Goal: Information Seeking & Learning: Learn about a topic

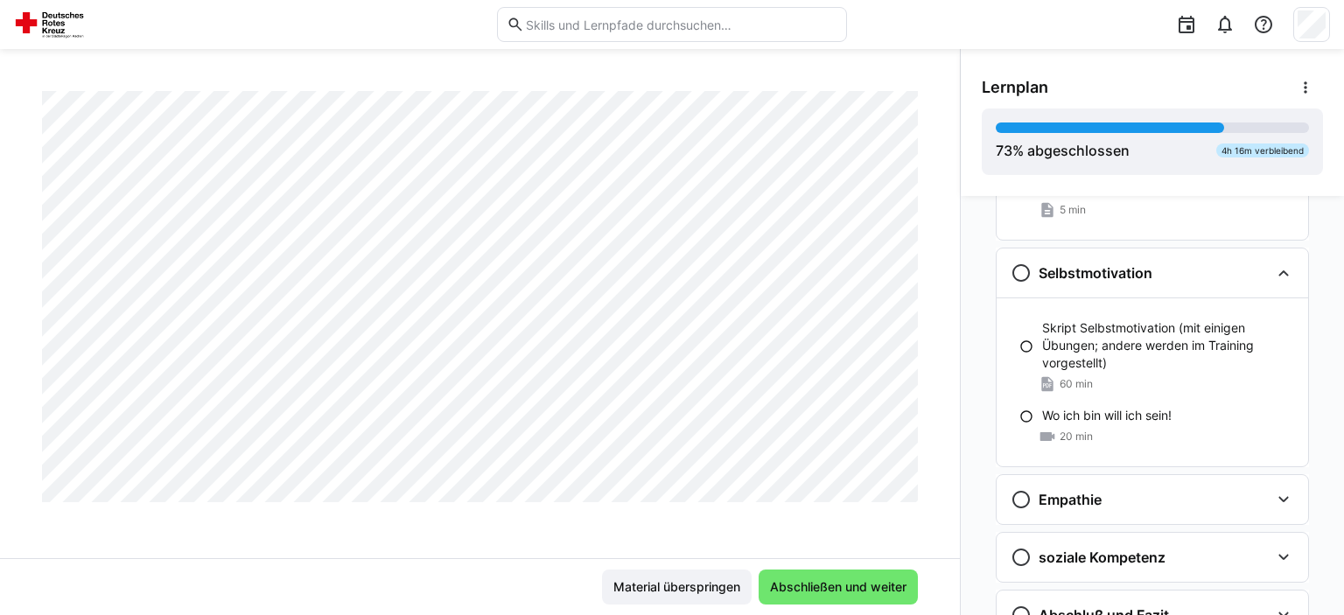
scroll to position [884, 0]
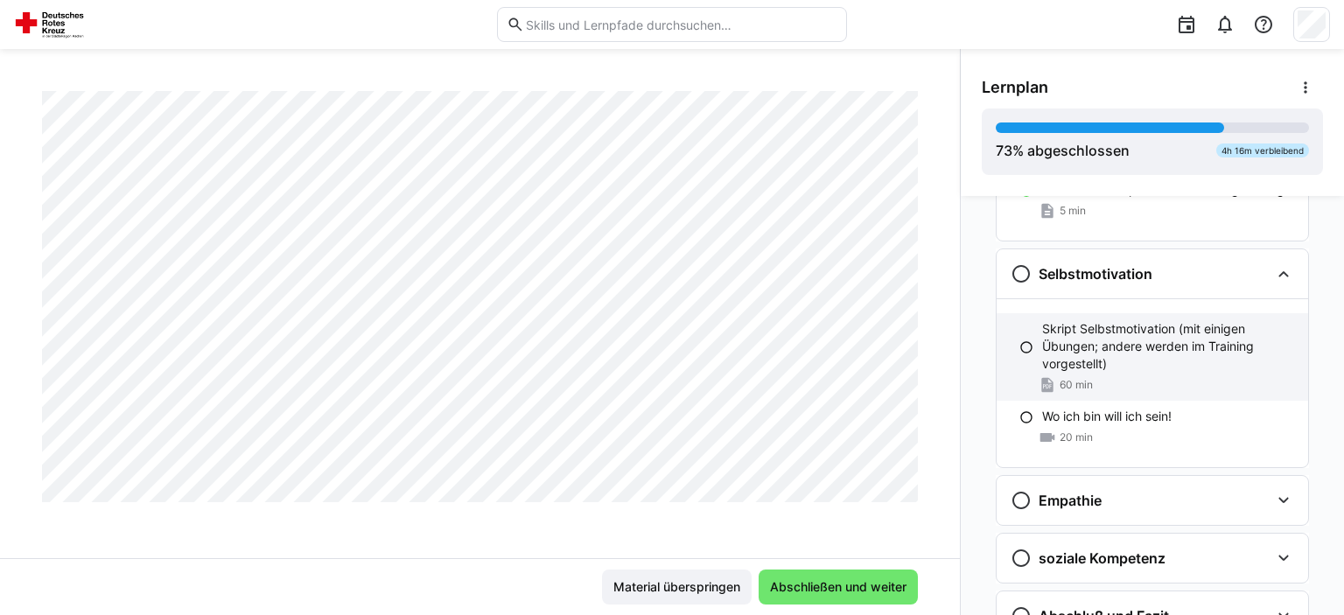
click at [1101, 331] on p "Skript Selbstmotivation (mit einigen Übungen; andere werden im Training vorgest…" at bounding box center [1168, 346] width 252 height 52
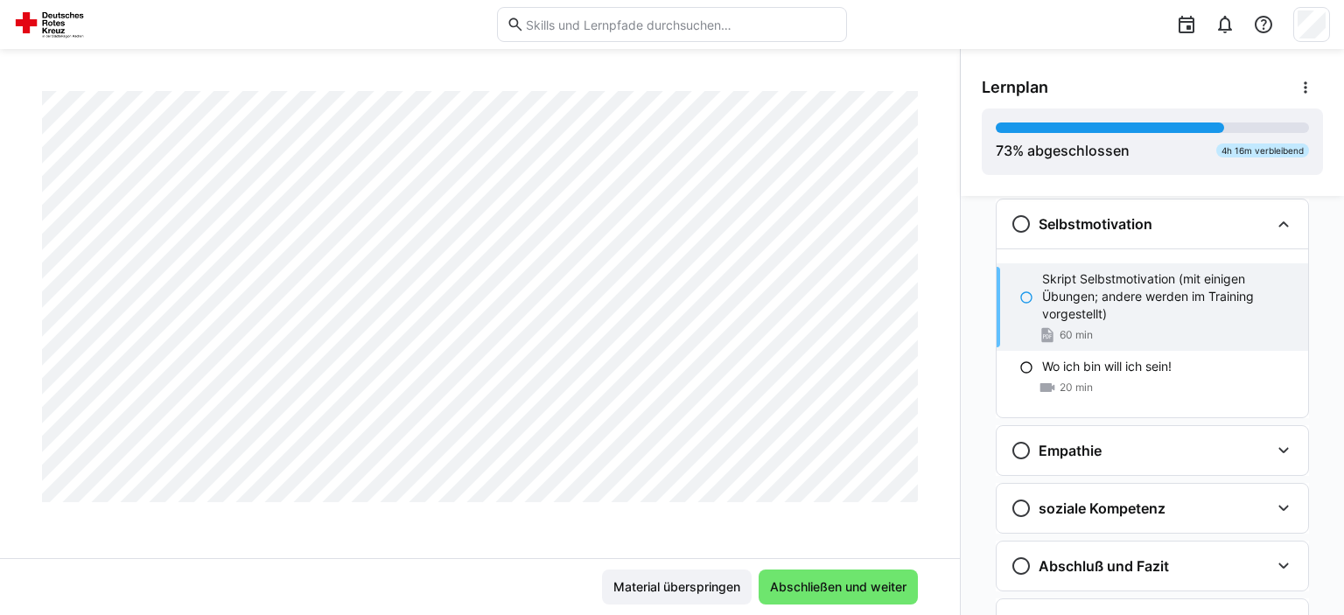
scroll to position [864, 0]
click at [1067, 385] on span "20 min" at bounding box center [1076, 388] width 33 height 14
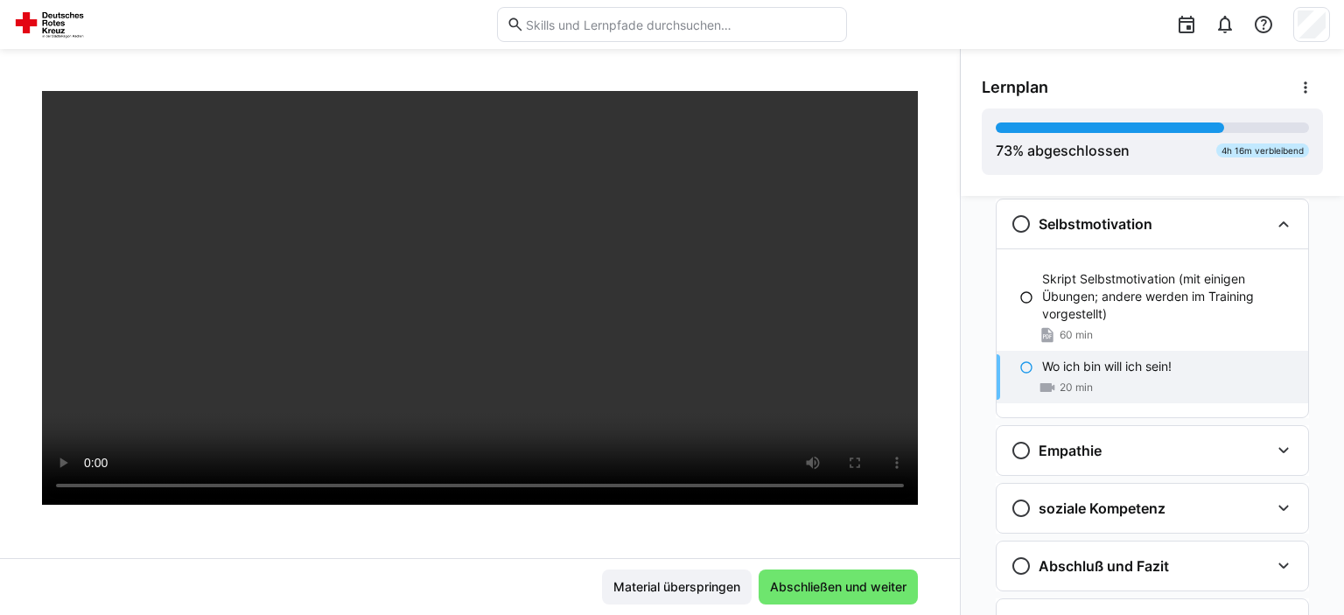
scroll to position [201, 0]
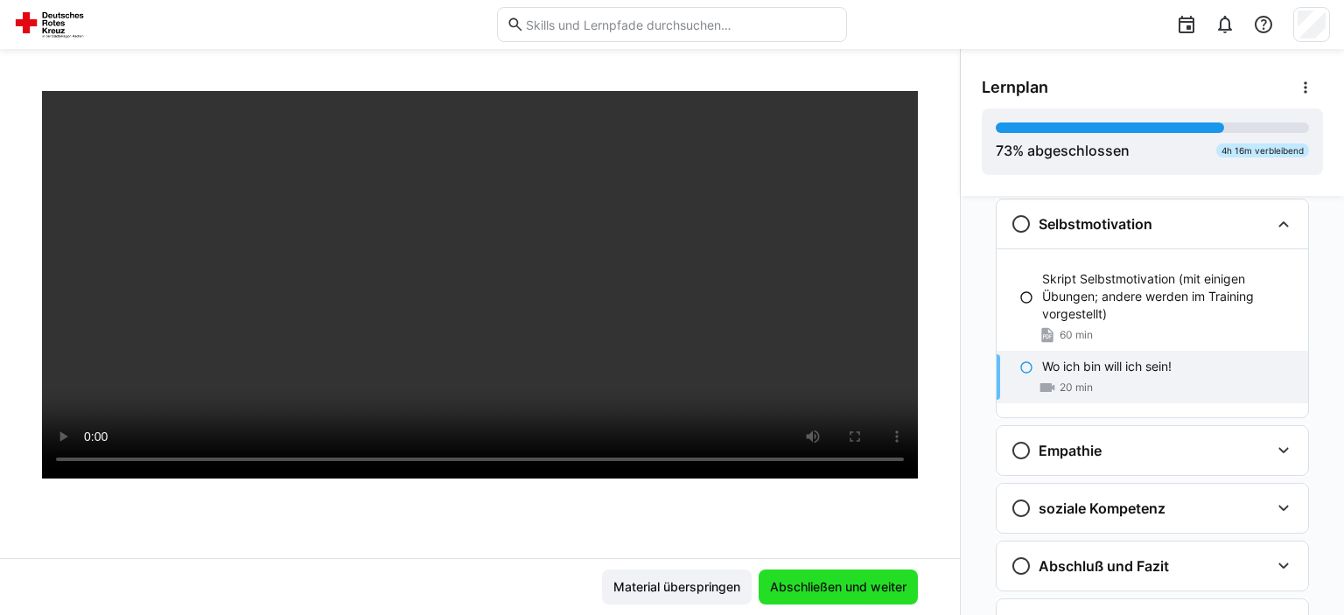
click at [852, 583] on span "Abschließen und weiter" at bounding box center [838, 586] width 142 height 17
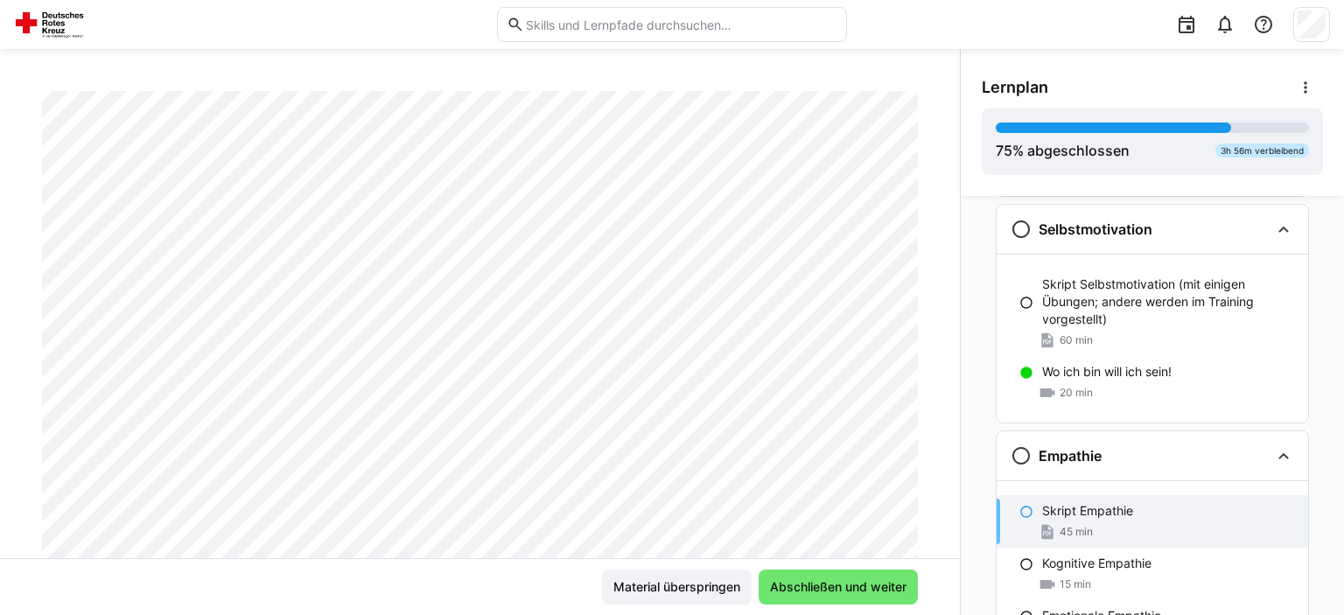
scroll to position [924, 0]
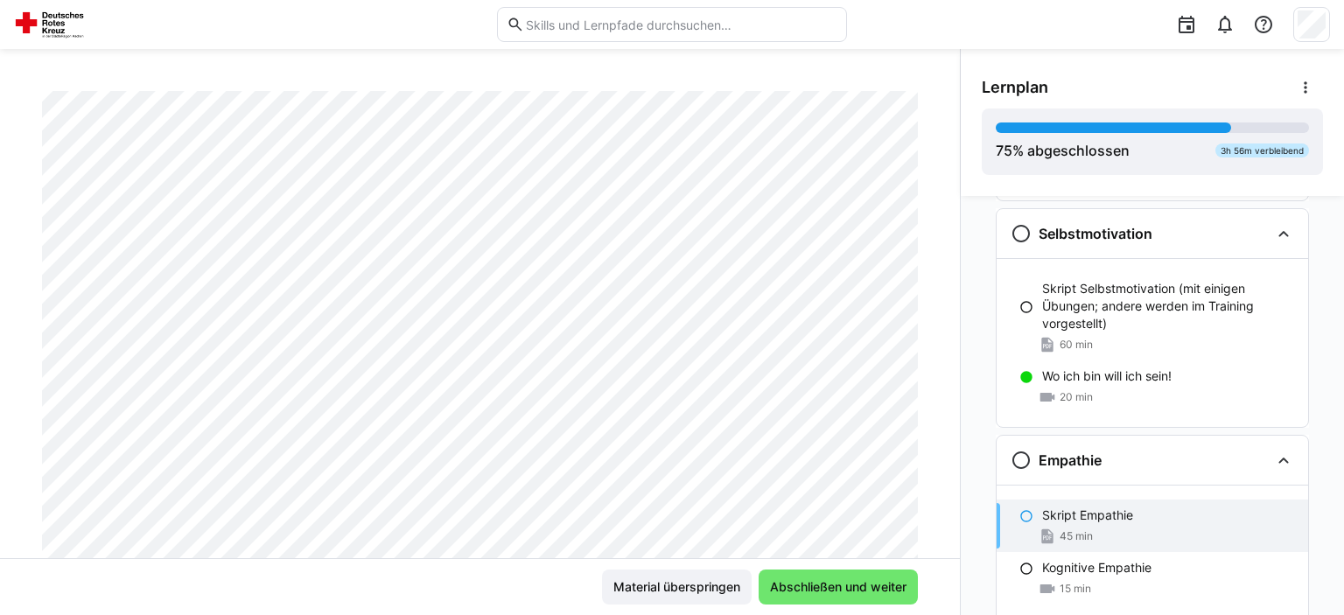
click at [1234, 349] on div "60 min" at bounding box center [1168, 344] width 252 height 17
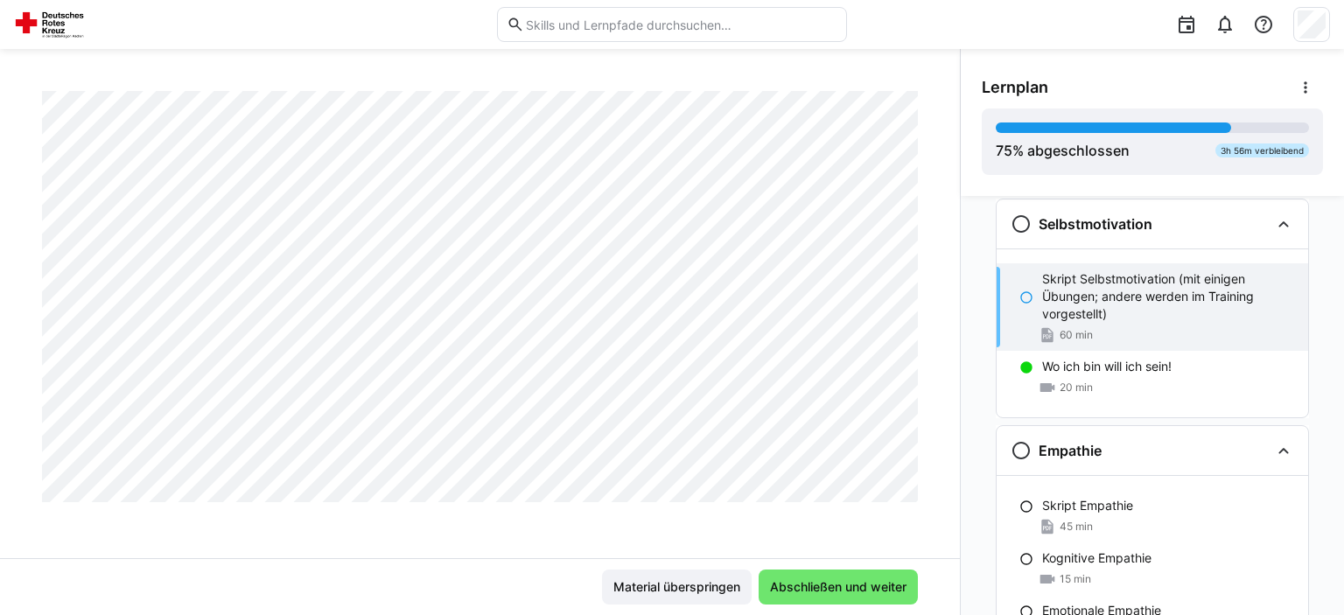
scroll to position [453, 0]
click at [1093, 491] on div "Skript Empathie 45 min" at bounding box center [1152, 516] width 311 height 52
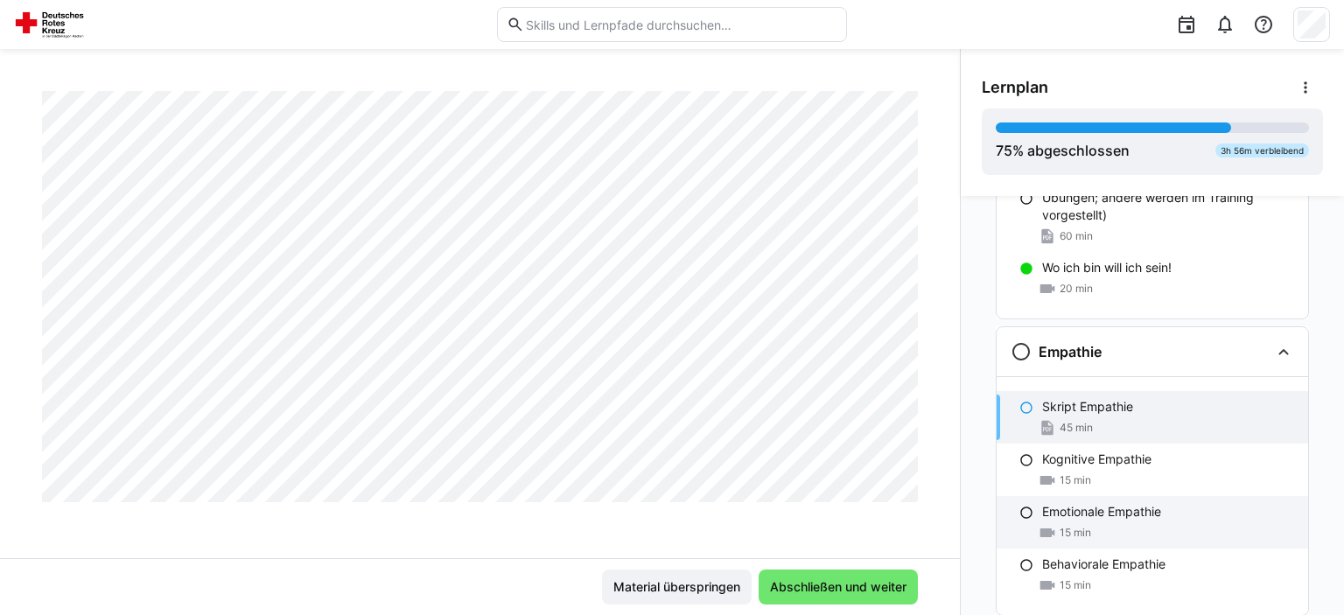
scroll to position [1030, 0]
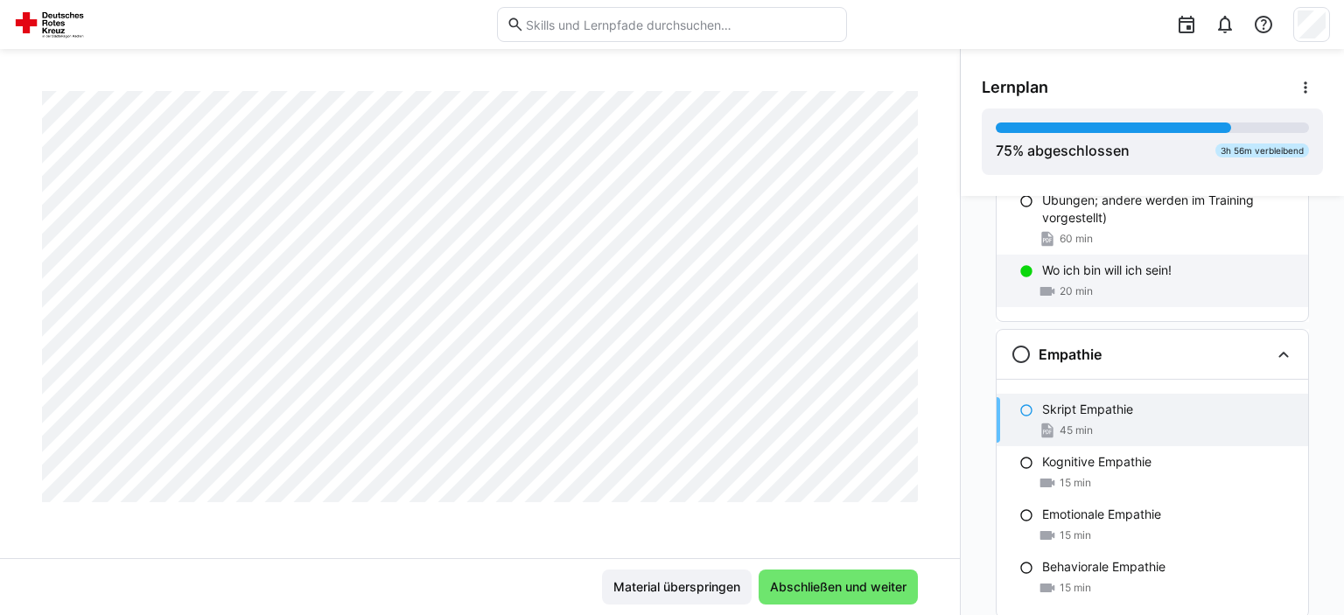
click at [1122, 283] on div "20 min" at bounding box center [1168, 291] width 252 height 17
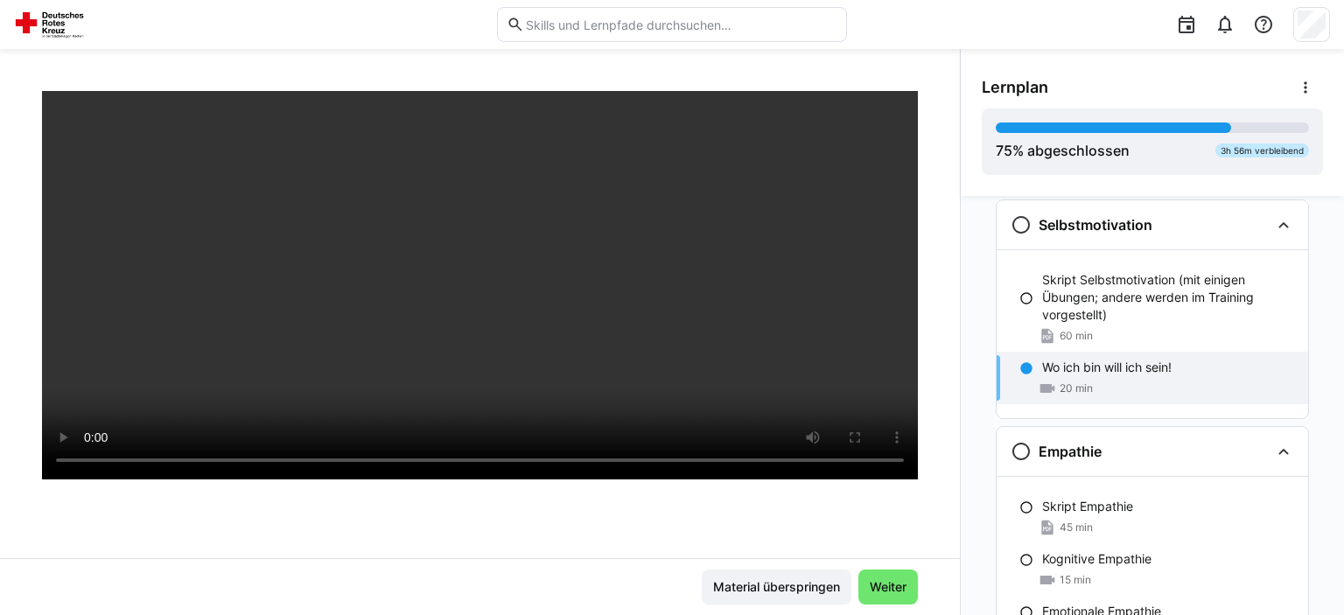
scroll to position [199, 0]
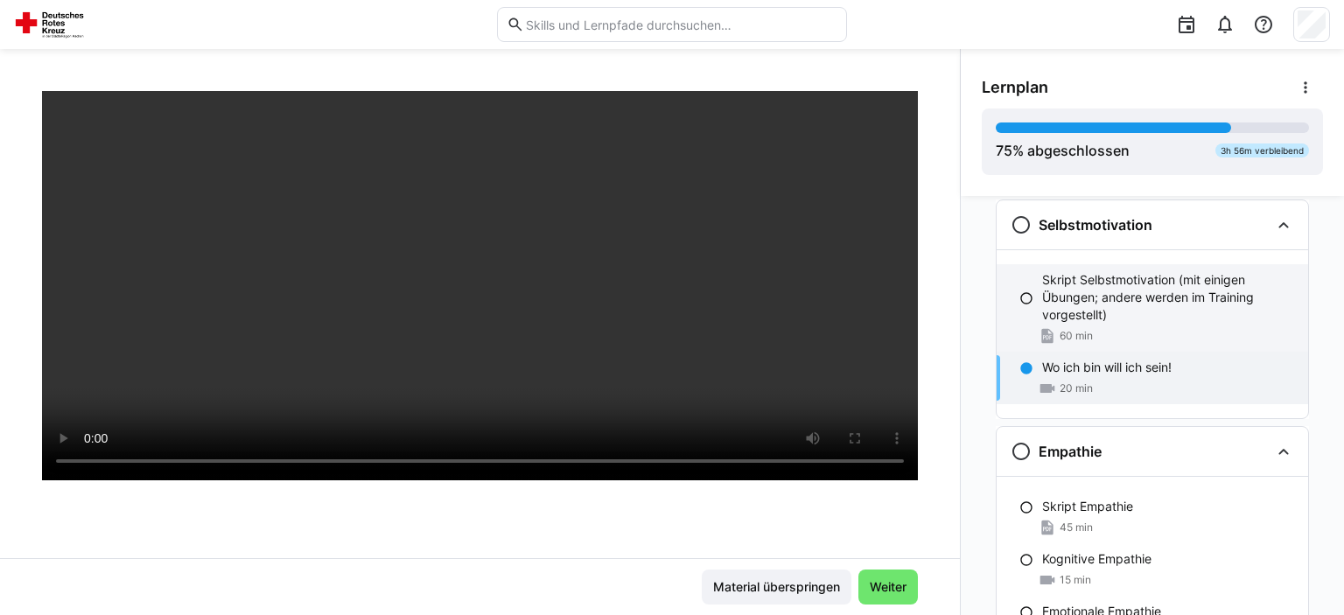
click at [1172, 283] on p "Skript Selbstmotivation (mit einigen Übungen; andere werden im Training vorgest…" at bounding box center [1168, 297] width 252 height 52
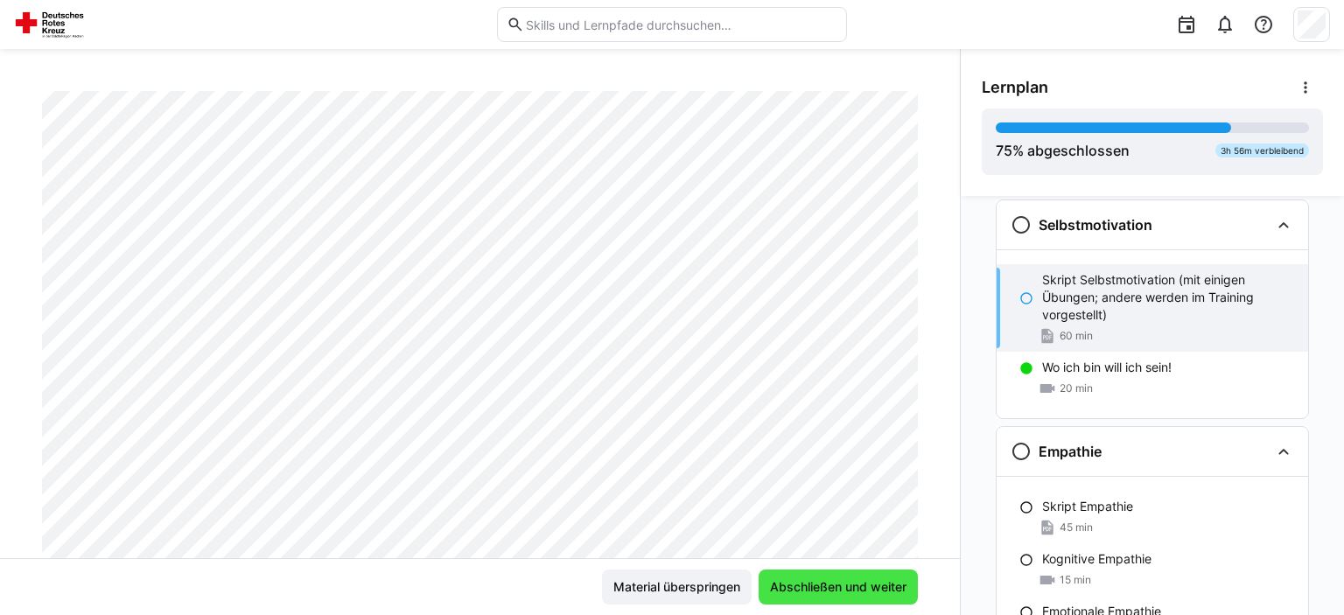
click at [889, 578] on span "Abschließen und weiter" at bounding box center [838, 587] width 159 height 35
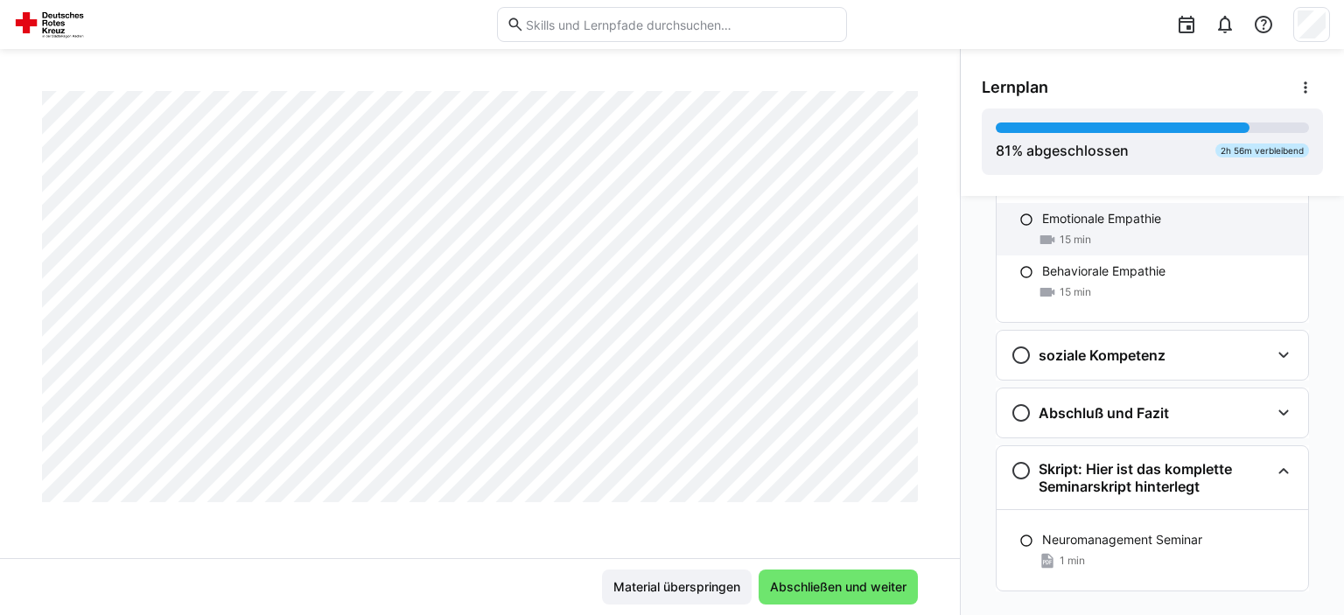
scroll to position [1351, 0]
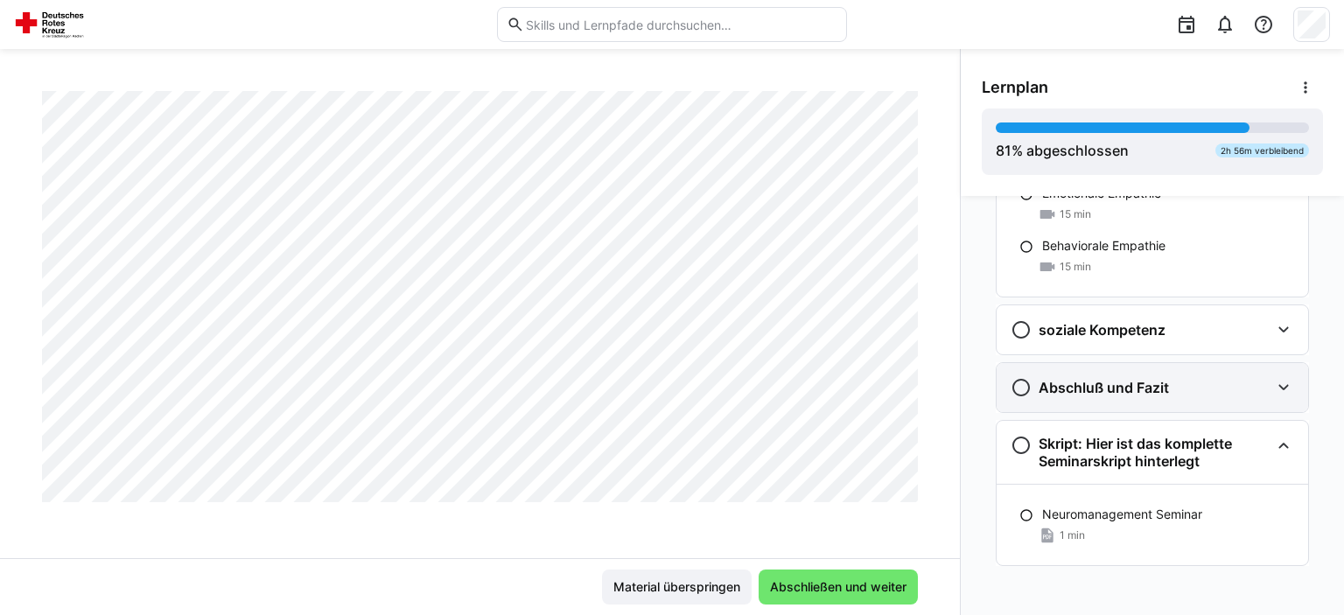
click at [1150, 394] on div "Abschluß und Fazit" at bounding box center [1152, 387] width 311 height 49
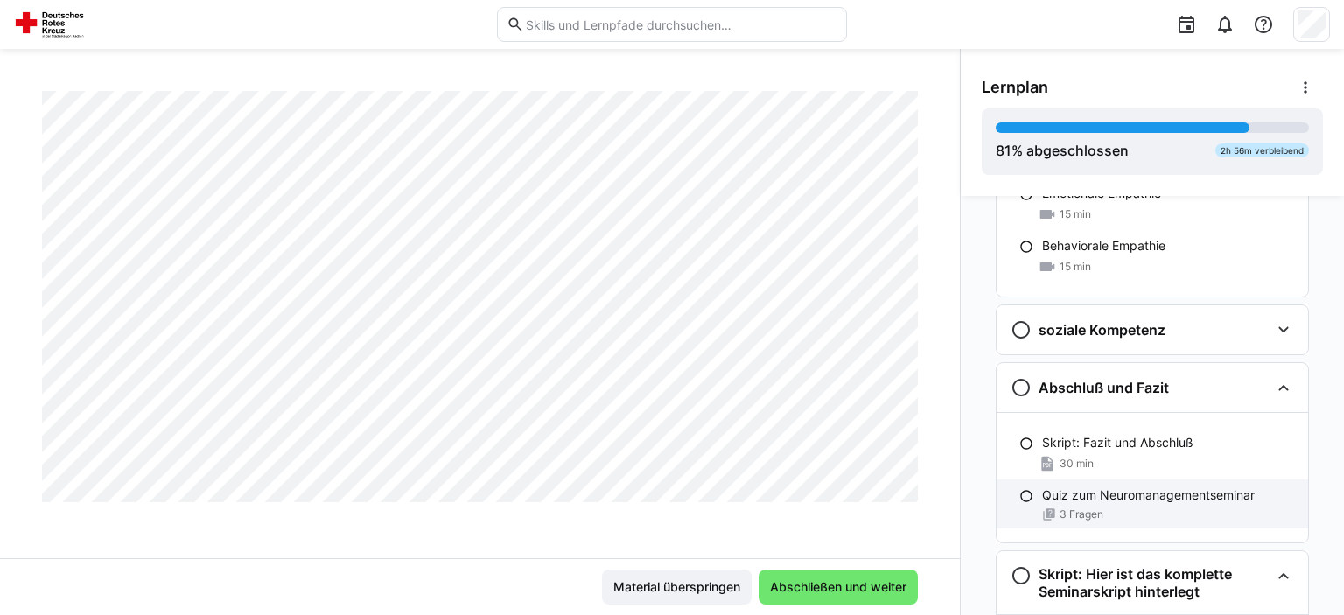
click at [1137, 486] on p "Quiz zum Neuromanagementseminar" at bounding box center [1148, 494] width 213 height 17
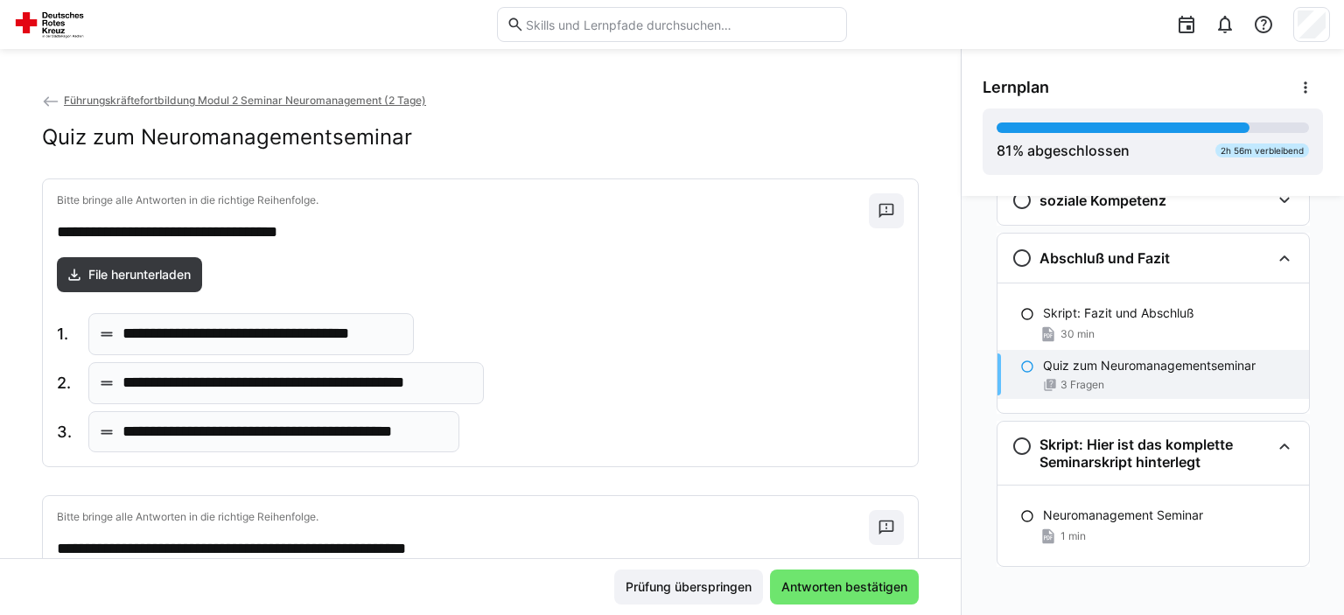
scroll to position [1481, 0]
click at [333, 330] on p "**********" at bounding box center [260, 334] width 277 height 23
drag, startPoint x: 296, startPoint y: 335, endPoint x: 313, endPoint y: 348, distance: 21.9
click at [313, 348] on body "**********" at bounding box center [672, 307] width 1344 height 615
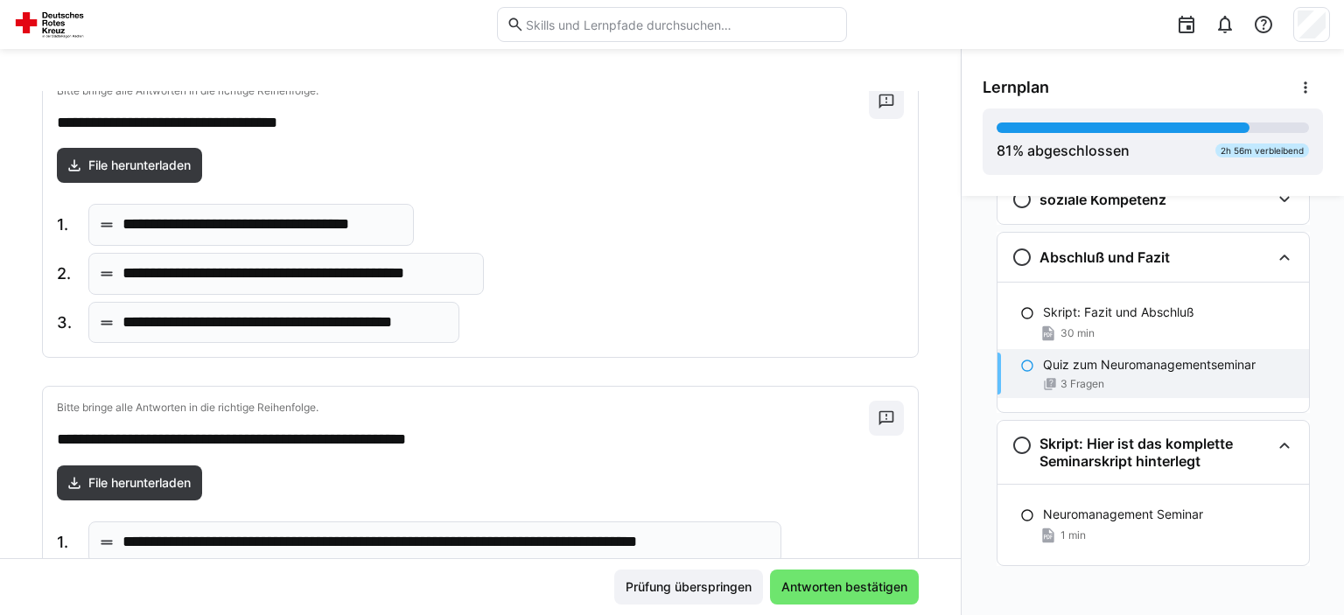
scroll to position [116, 0]
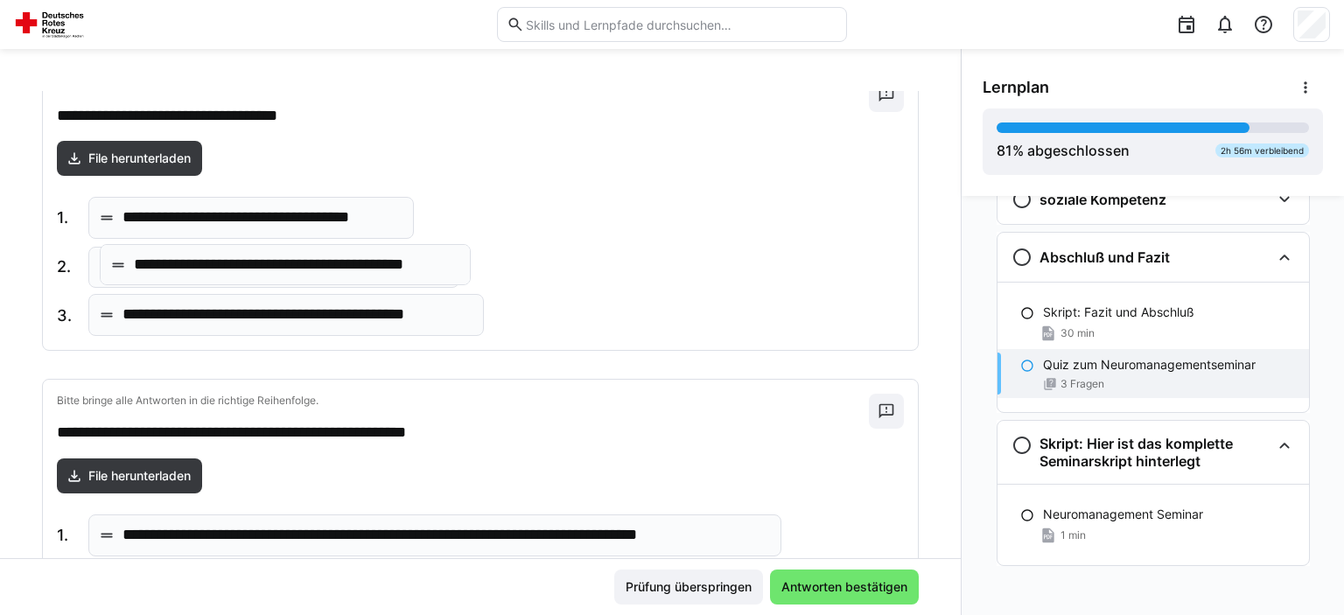
drag, startPoint x: 404, startPoint y: 322, endPoint x: 416, endPoint y: 273, distance: 50.3
click at [416, 273] on body "**********" at bounding box center [672, 307] width 1344 height 615
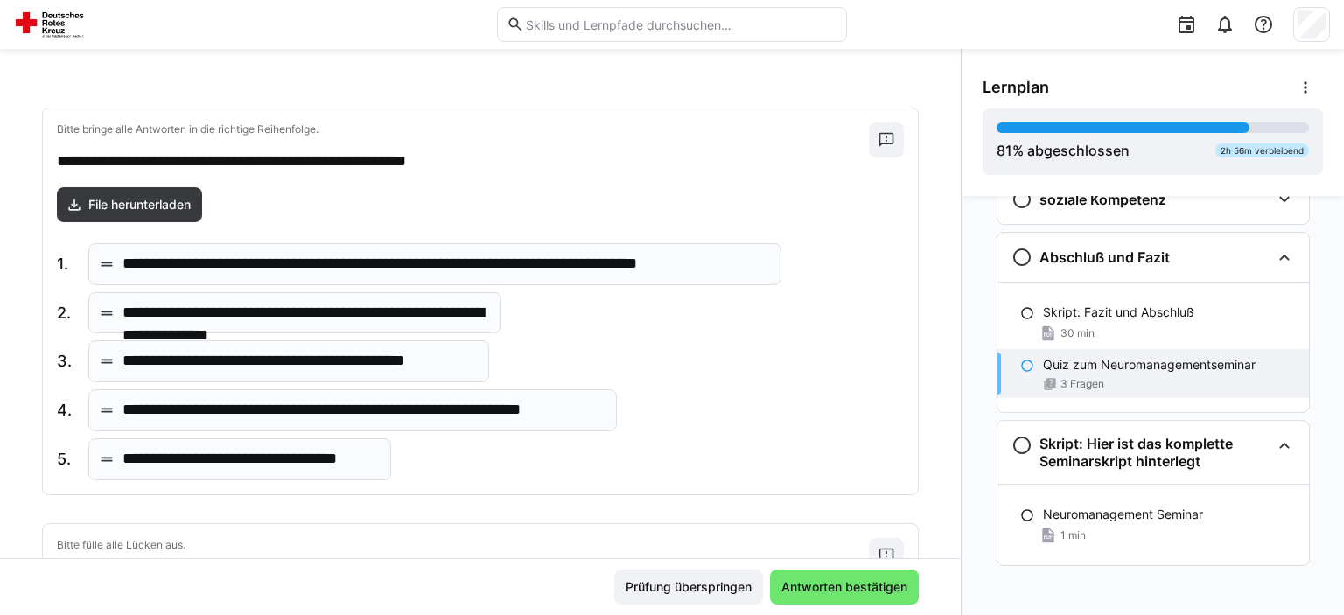
scroll to position [400, 0]
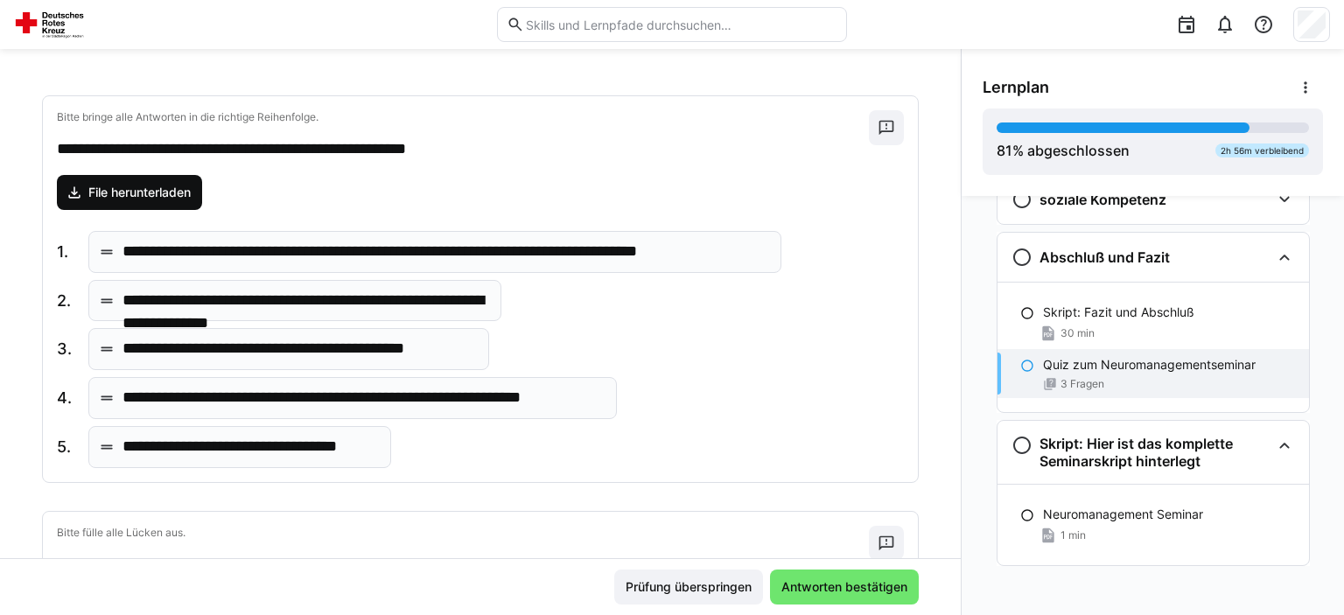
click at [184, 194] on span "File herunterladen" at bounding box center [140, 192] width 108 height 17
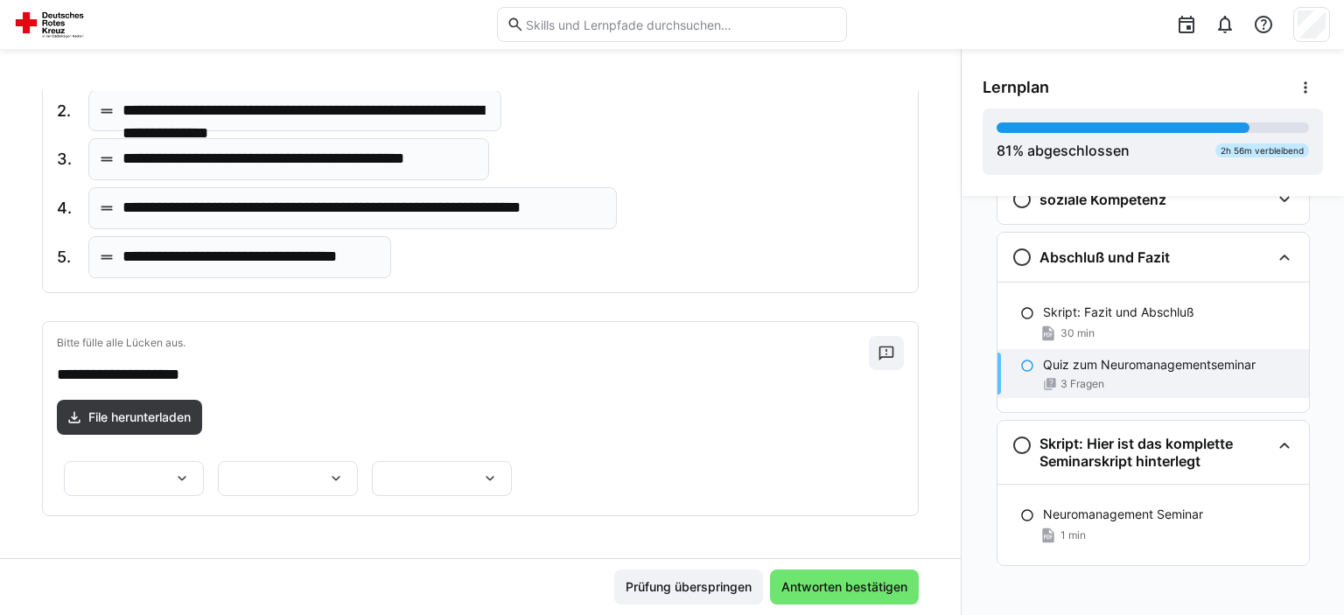
scroll to position [740, 0]
click at [204, 461] on div at bounding box center [134, 478] width 140 height 35
click at [395, 418] on span "*******" at bounding box center [391, 406] width 140 height 37
click at [327, 470] on eds-icon at bounding box center [335, 478] width 17 height 17
click at [183, 471] on span "*****" at bounding box center [134, 468] width 140 height 37
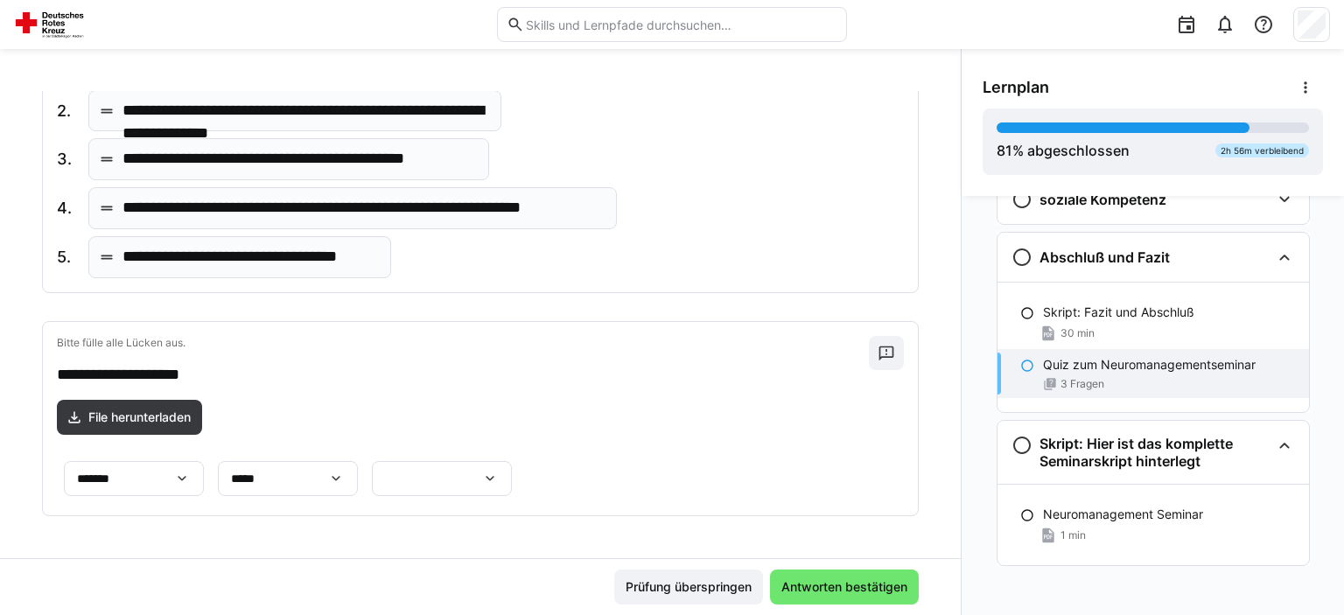
click at [512, 465] on div at bounding box center [442, 478] width 140 height 35
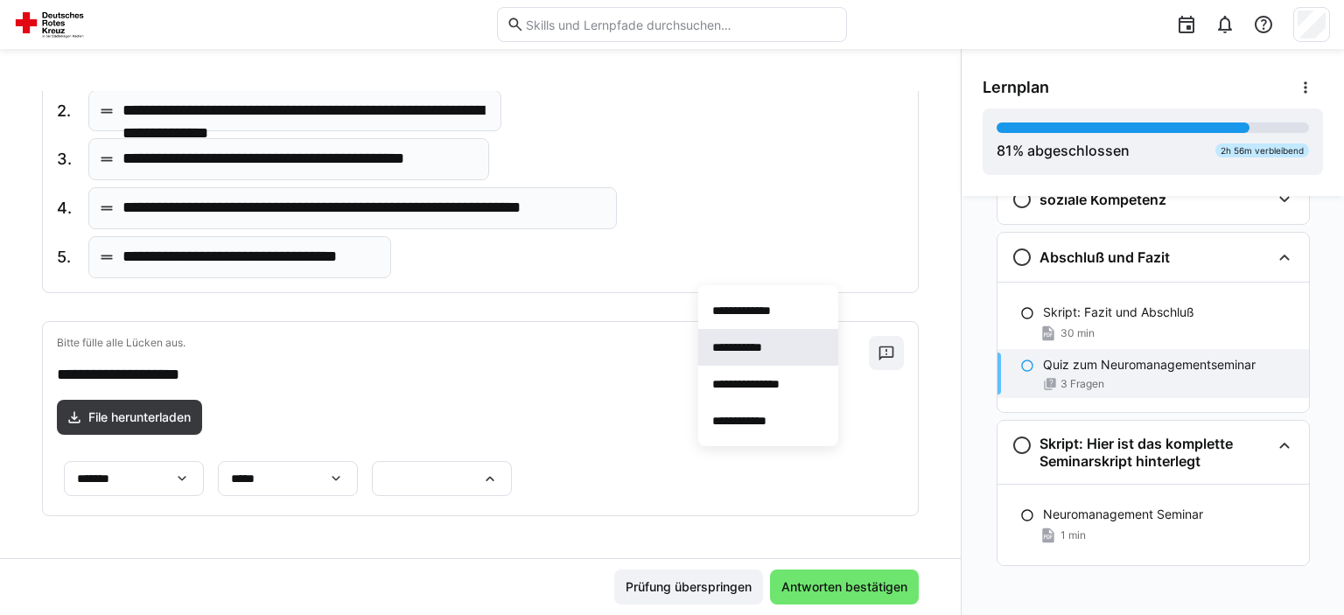
click at [807, 353] on span "**********" at bounding box center [768, 347] width 140 height 37
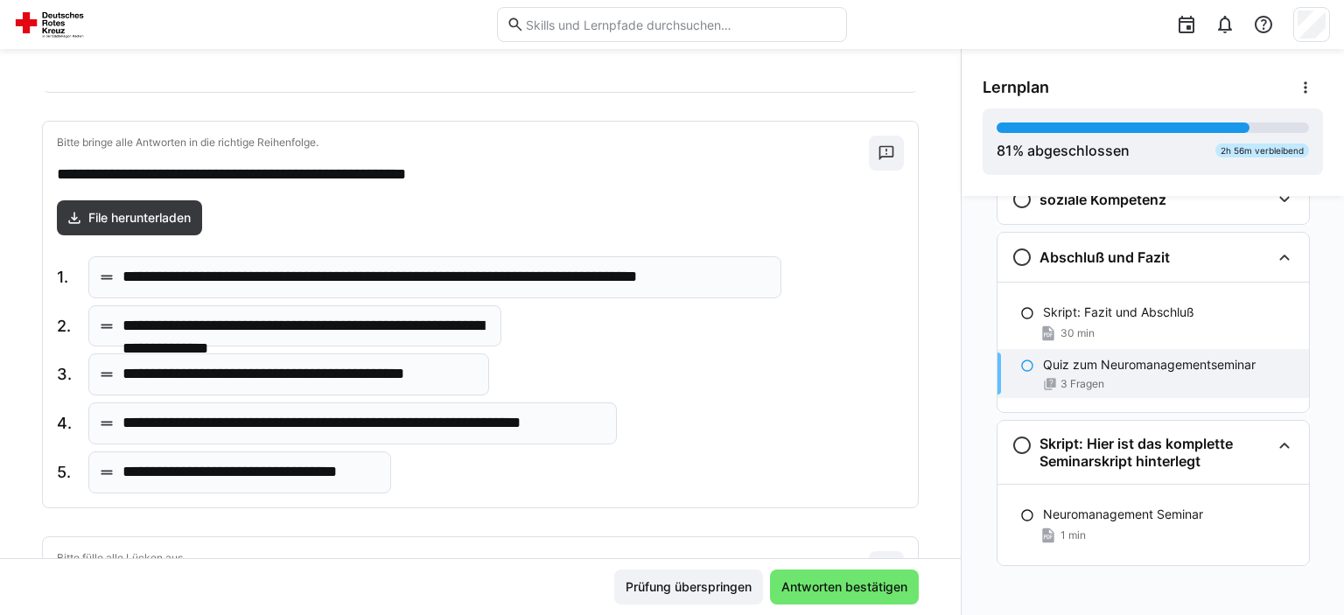
scroll to position [374, 0]
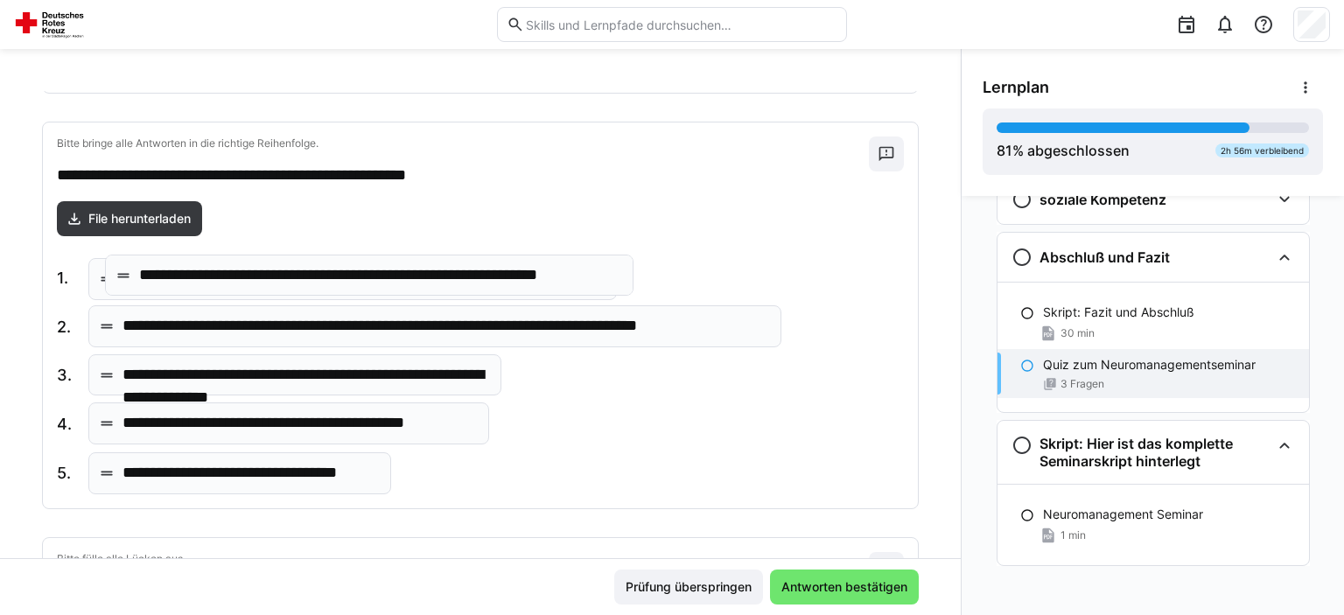
drag, startPoint x: 366, startPoint y: 422, endPoint x: 381, endPoint y: 273, distance: 149.6
click at [381, 273] on body "**********" at bounding box center [672, 307] width 1344 height 615
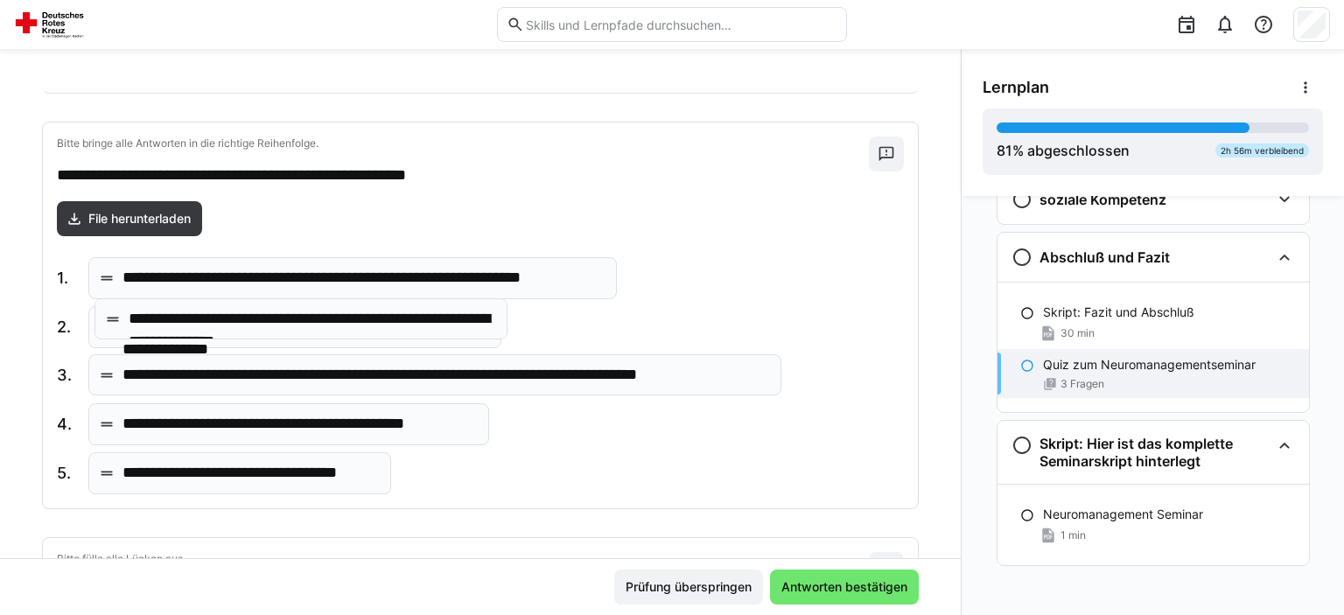
drag, startPoint x: 300, startPoint y: 380, endPoint x: 306, endPoint y: 326, distance: 53.7
click at [306, 326] on body "**********" at bounding box center [672, 307] width 1344 height 615
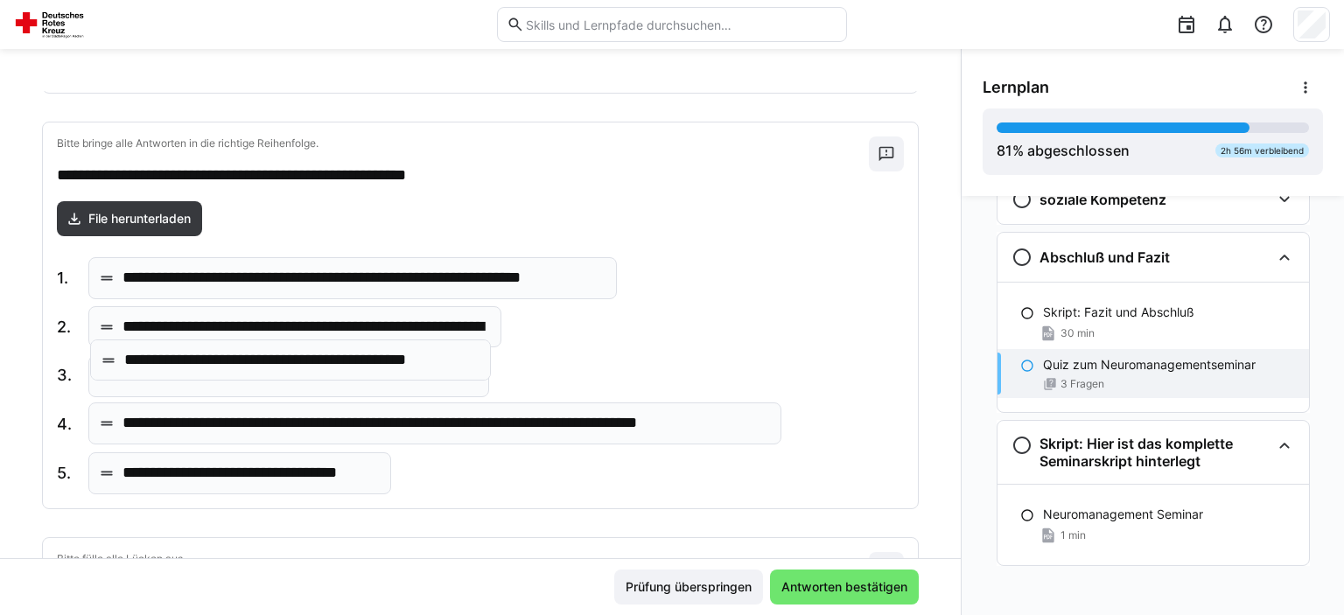
drag, startPoint x: 355, startPoint y: 435, endPoint x: 357, endPoint y: 374, distance: 61.3
click at [357, 374] on body "**********" at bounding box center [672, 307] width 1344 height 615
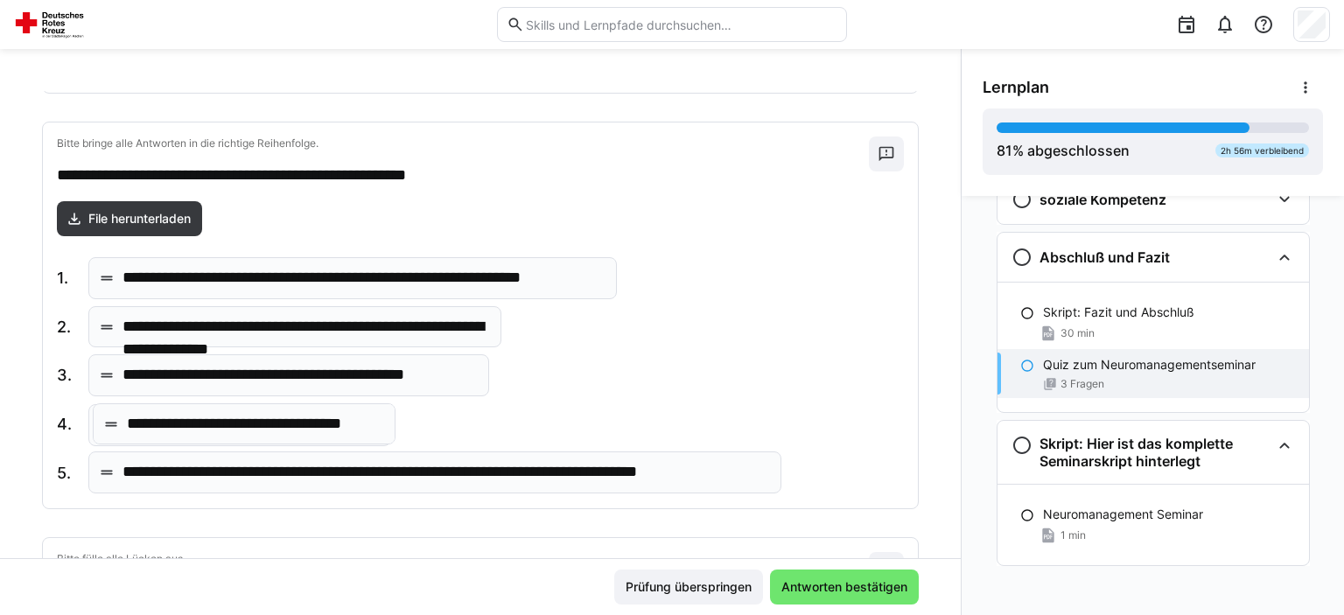
drag, startPoint x: 326, startPoint y: 462, endPoint x: 331, endPoint y: 416, distance: 45.7
click at [331, 416] on body "**********" at bounding box center [672, 307] width 1344 height 615
click at [866, 581] on span "Antworten bestätigen" at bounding box center [844, 586] width 131 height 17
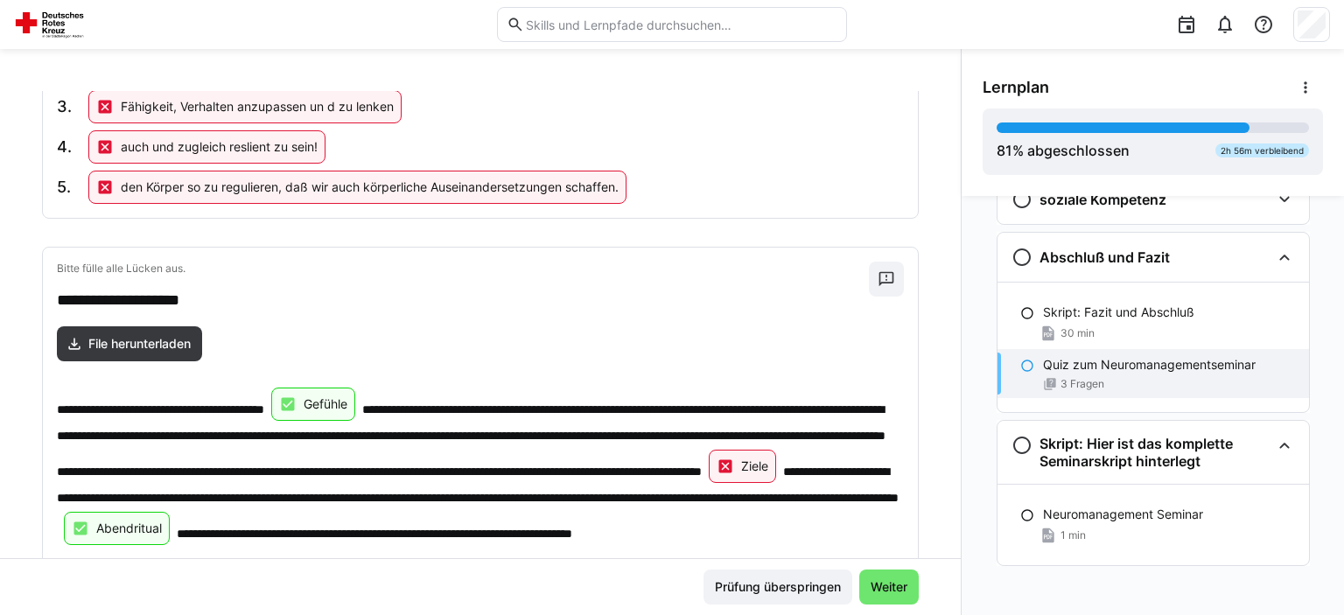
scroll to position [802, 0]
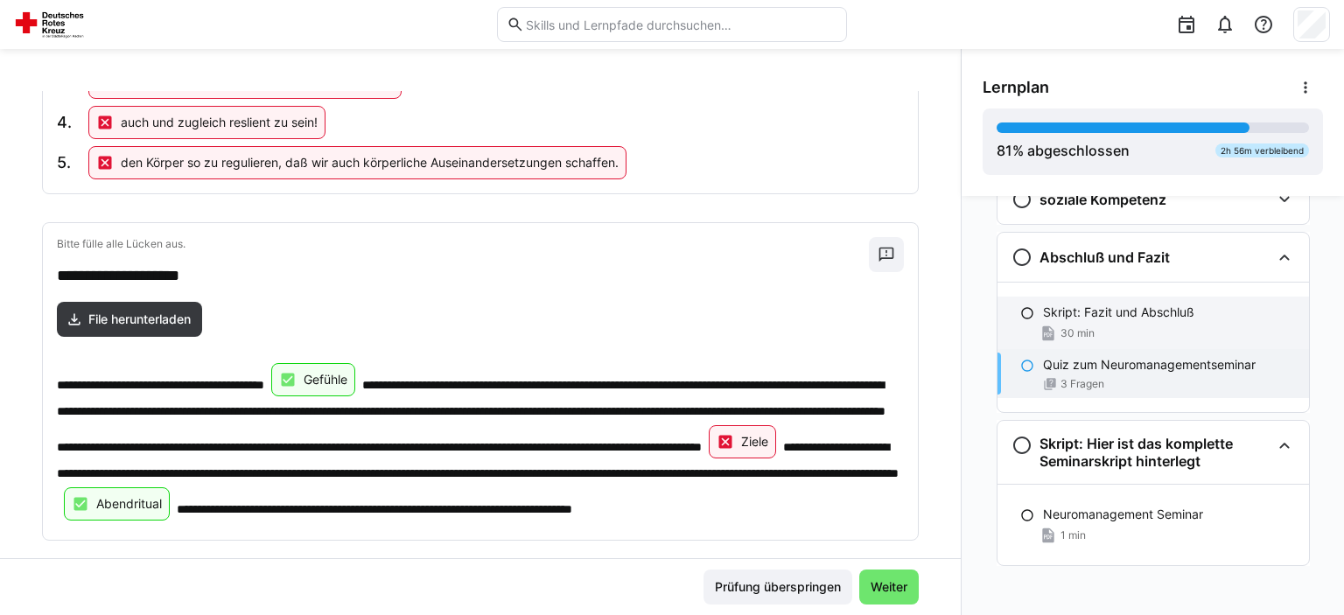
click at [1136, 304] on p "Skript: Fazit und Abschluß" at bounding box center [1118, 312] width 151 height 17
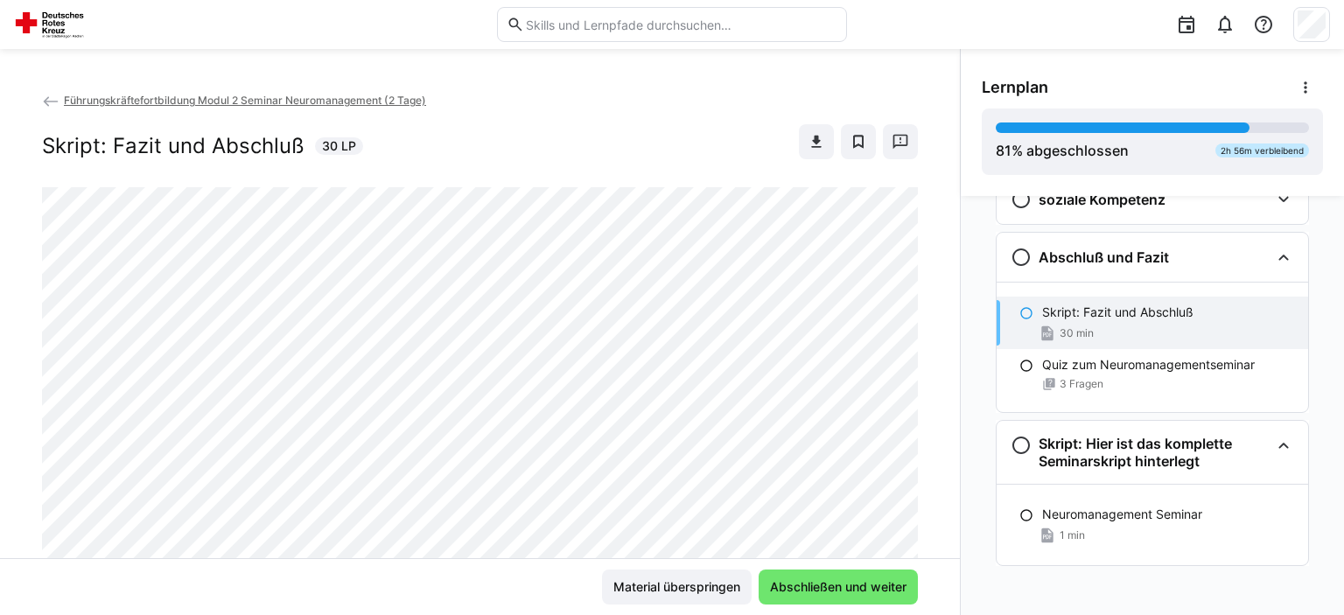
scroll to position [325, 0]
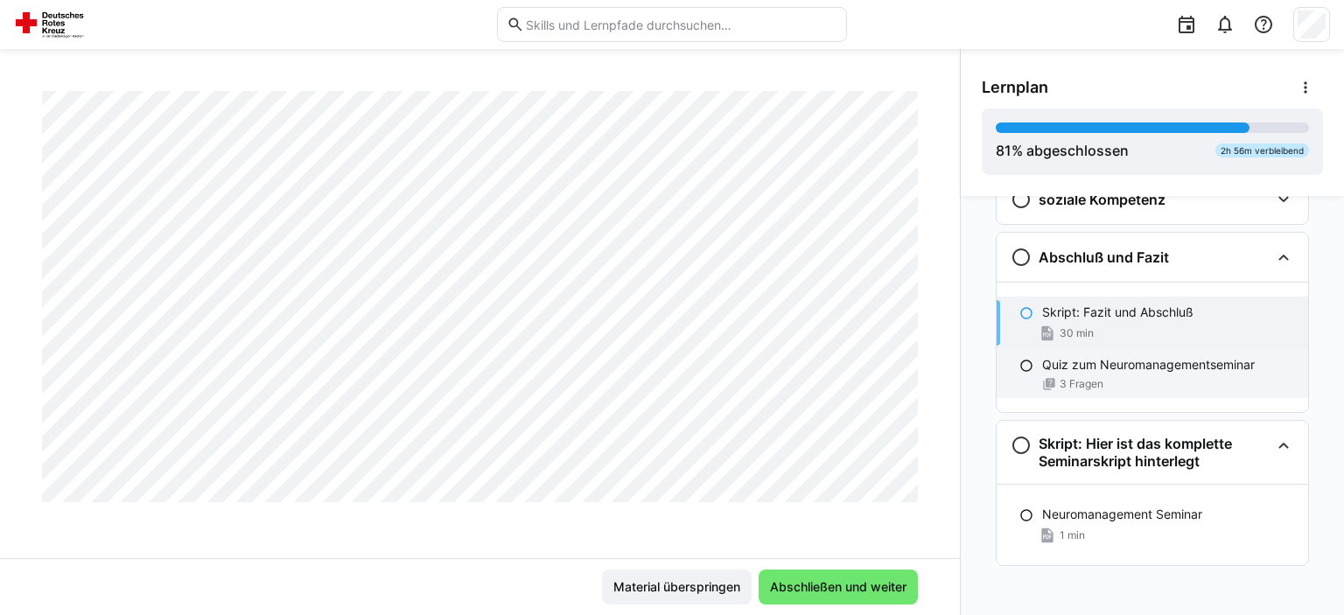
click at [1124, 377] on div "3 Fragen" at bounding box center [1168, 384] width 252 height 14
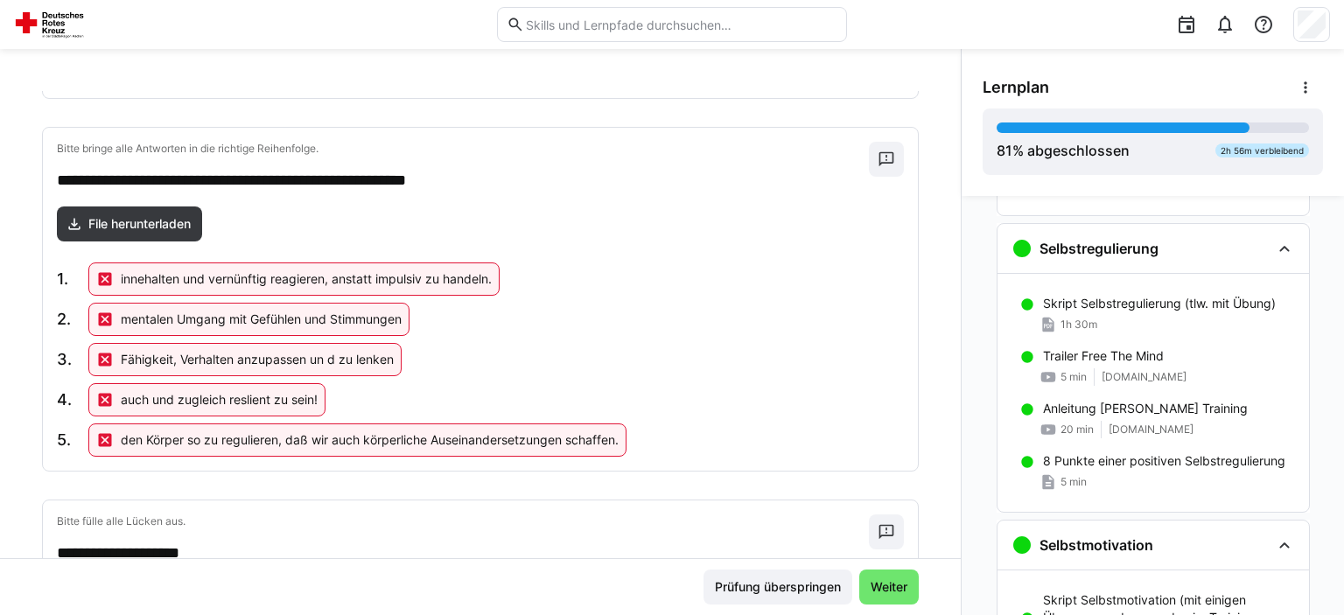
scroll to position [611, 0]
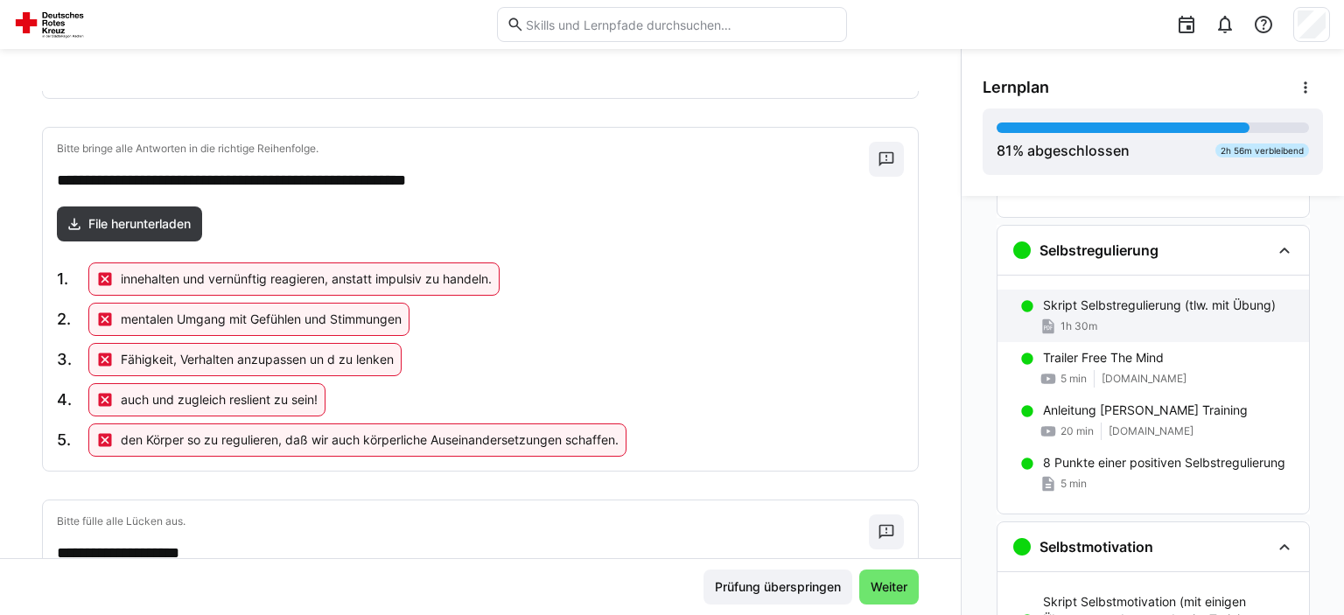
click at [1173, 318] on div "1h 30m" at bounding box center [1169, 326] width 252 height 17
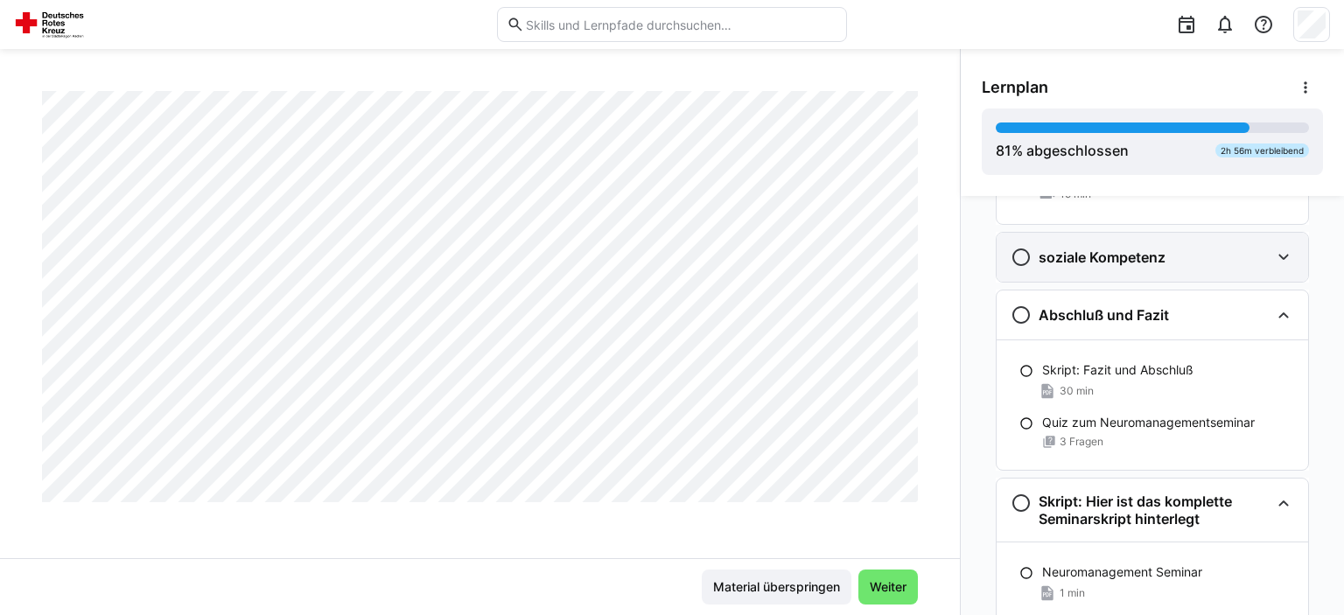
scroll to position [1424, 0]
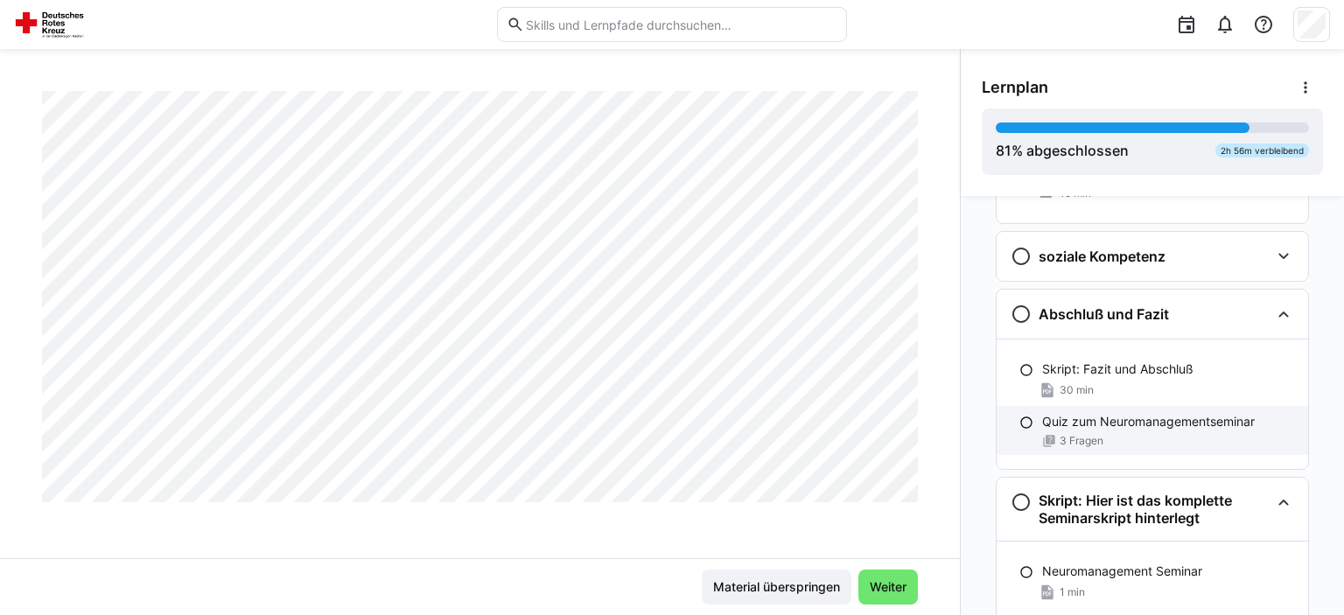
click at [1153, 440] on div "3 Fragen" at bounding box center [1168, 441] width 252 height 14
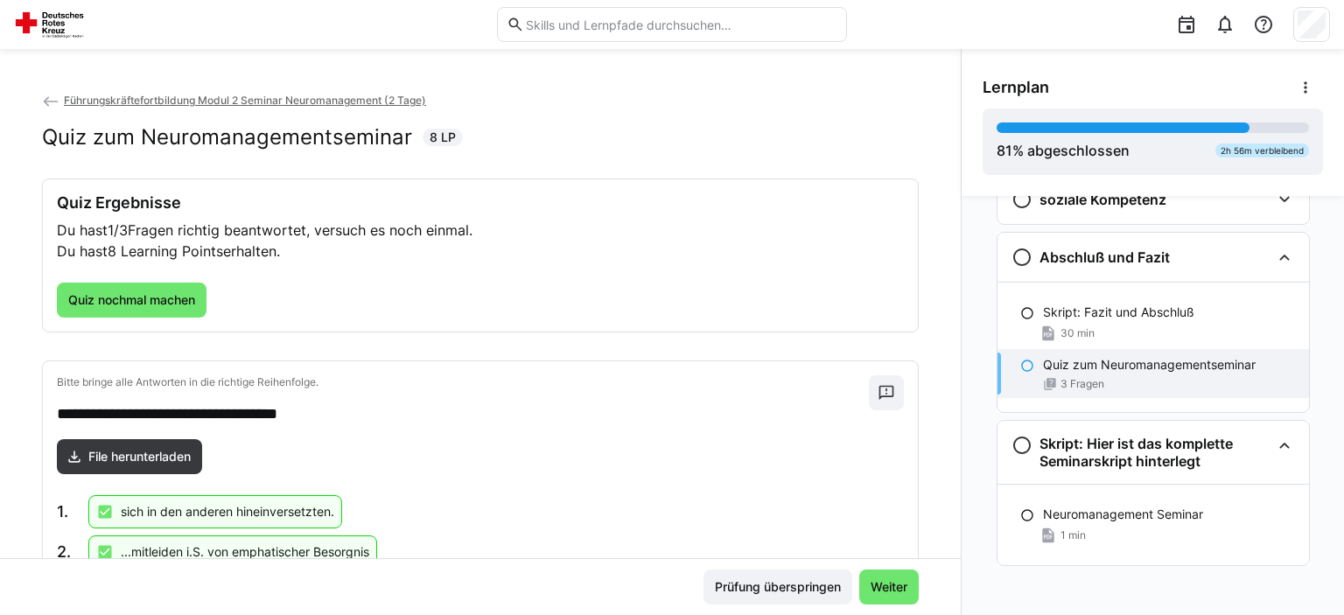
scroll to position [0, 0]
click at [139, 300] on span "Quiz nochmal machen" at bounding box center [132, 299] width 132 height 17
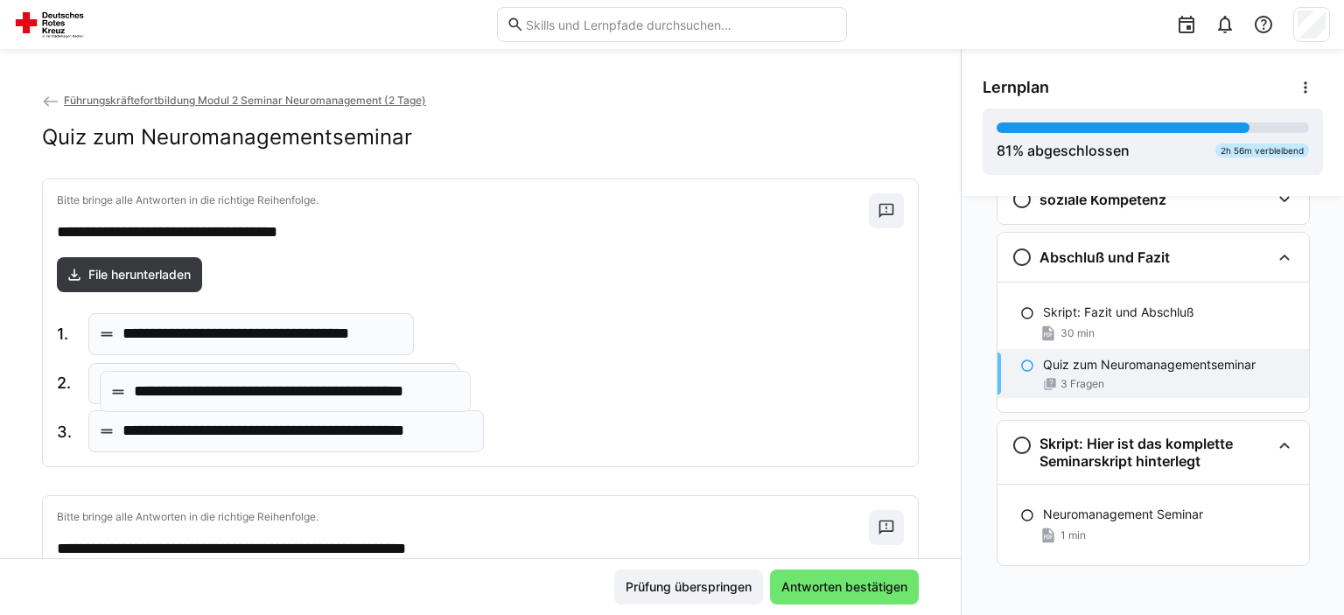
drag, startPoint x: 411, startPoint y: 422, endPoint x: 423, endPoint y: 382, distance: 41.0
click at [423, 382] on body "**********" at bounding box center [672, 307] width 1344 height 615
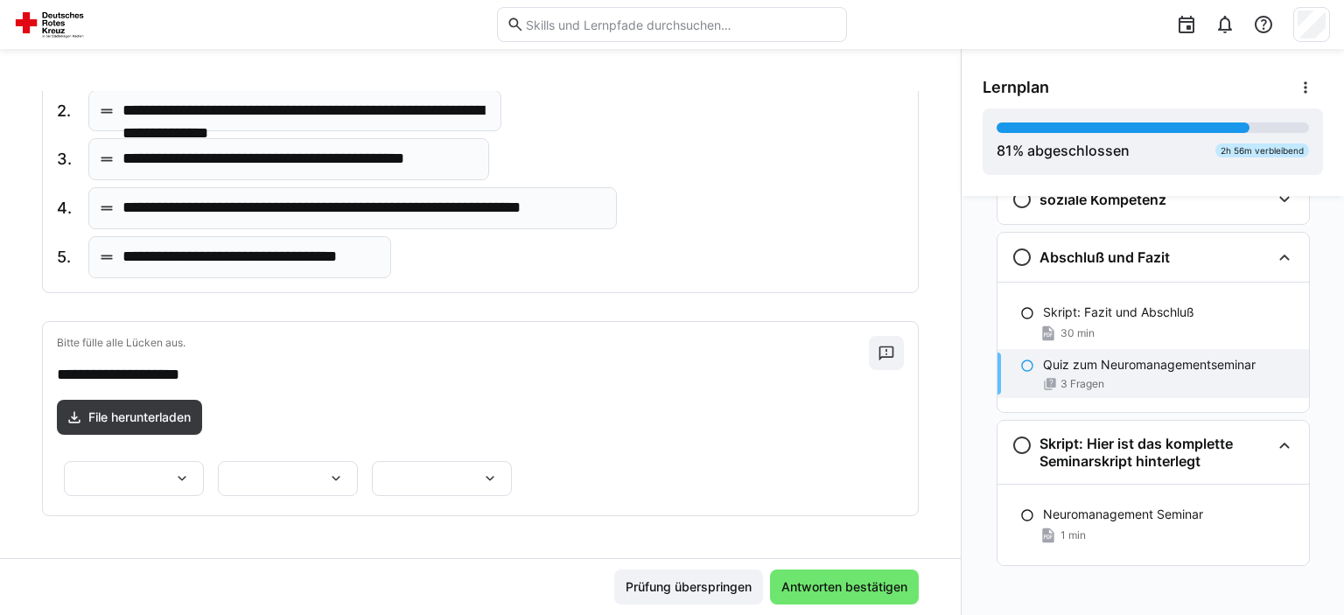
scroll to position [745, 0]
click at [512, 461] on div at bounding box center [442, 478] width 140 height 35
click at [762, 338] on p "**********" at bounding box center [745, 341] width 66 height 17
click at [204, 461] on div at bounding box center [134, 478] width 140 height 35
click at [402, 458] on span "*******" at bounding box center [391, 475] width 140 height 37
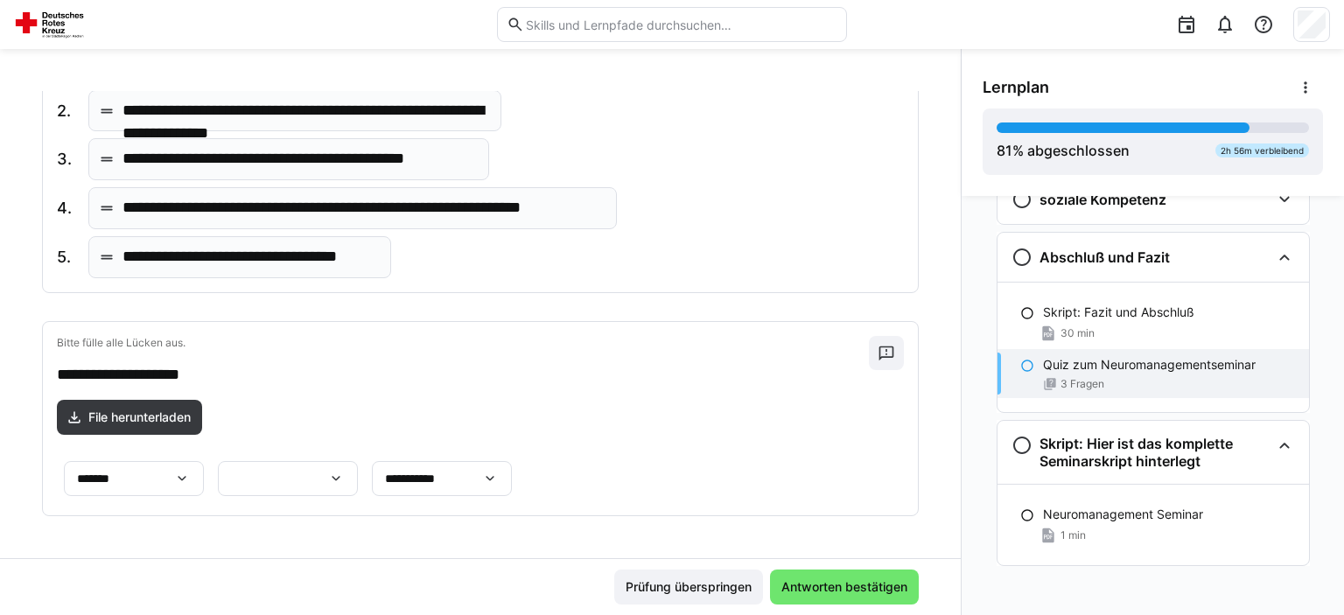
click at [218, 461] on div at bounding box center [288, 478] width 140 height 35
click at [150, 562] on span "********" at bounding box center [134, 573] width 140 height 37
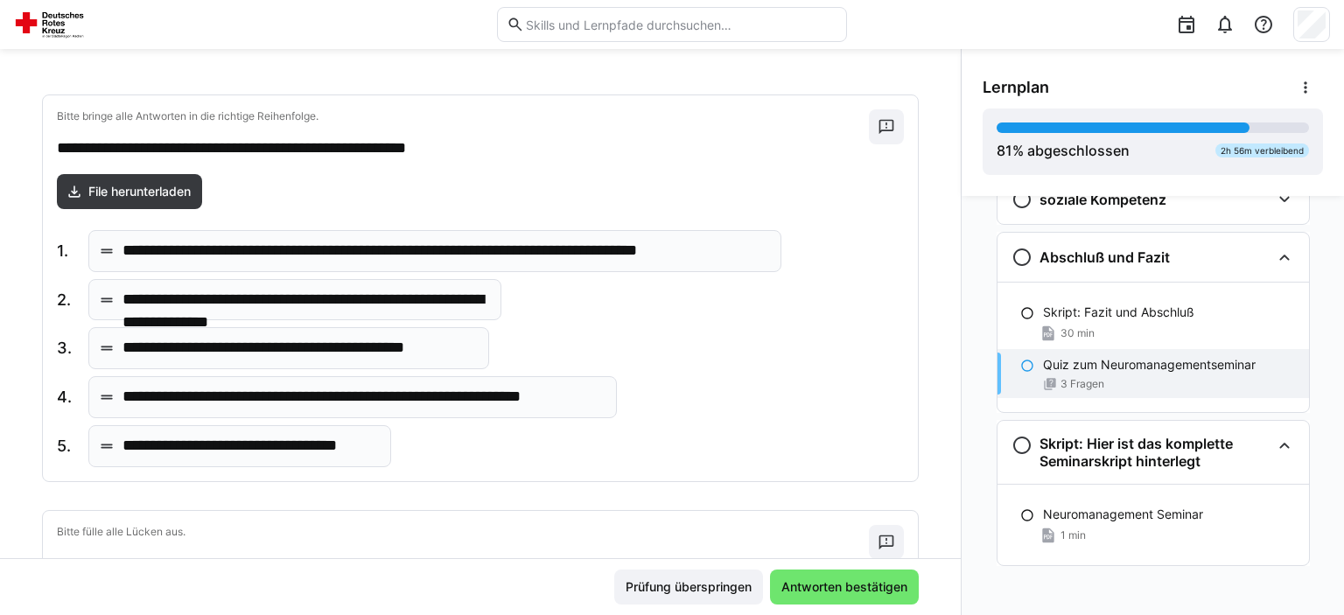
scroll to position [390, 0]
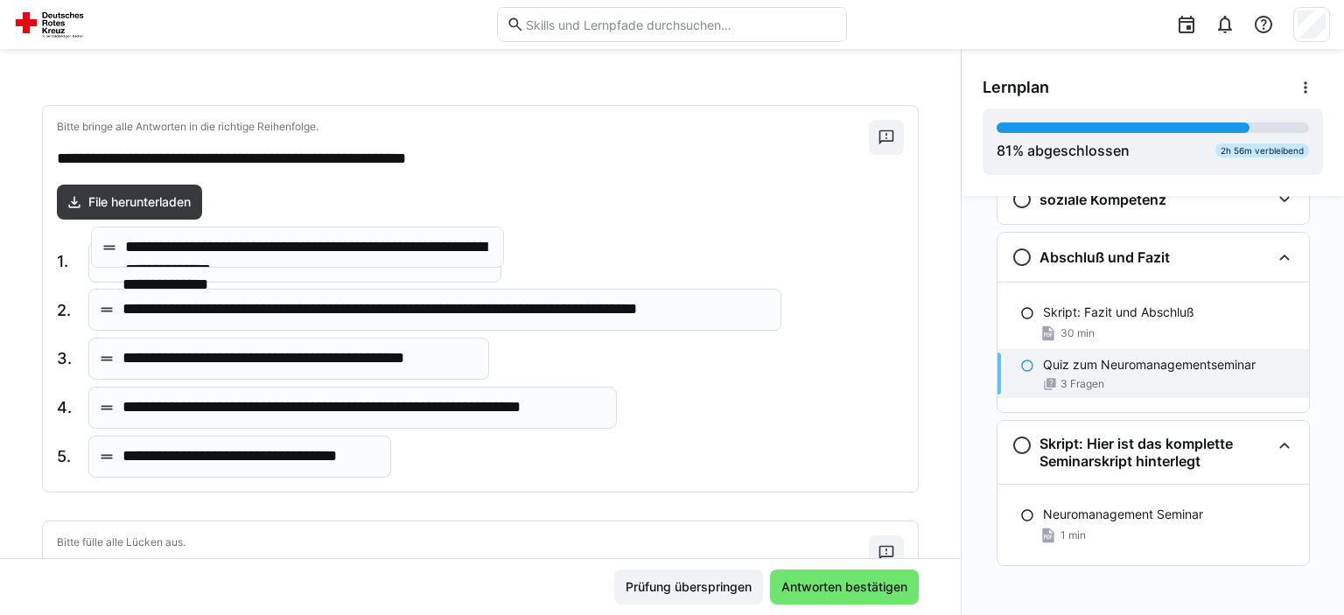
drag, startPoint x: 464, startPoint y: 308, endPoint x: 466, endPoint y: 248, distance: 60.4
click at [466, 248] on body "**********" at bounding box center [672, 307] width 1344 height 615
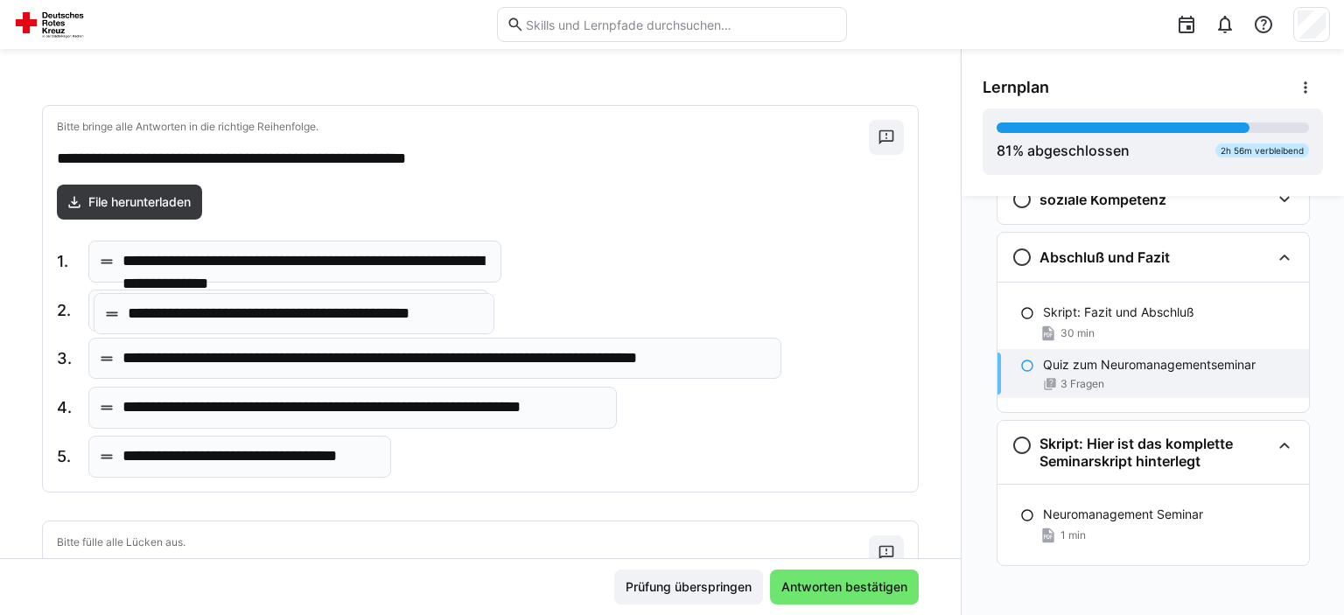
drag, startPoint x: 415, startPoint y: 341, endPoint x: 420, endPoint y: 299, distance: 42.3
click at [420, 299] on body "**********" at bounding box center [672, 307] width 1344 height 615
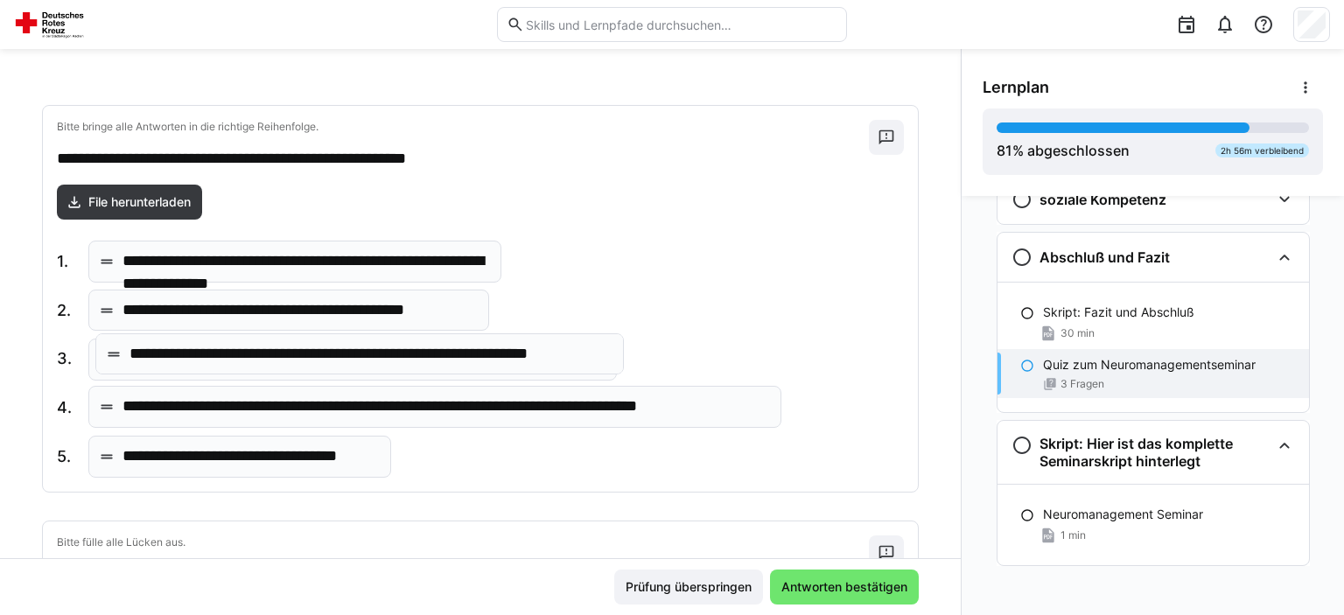
drag, startPoint x: 443, startPoint y: 404, endPoint x: 450, endPoint y: 354, distance: 50.4
click at [450, 354] on body "**********" at bounding box center [672, 307] width 1344 height 615
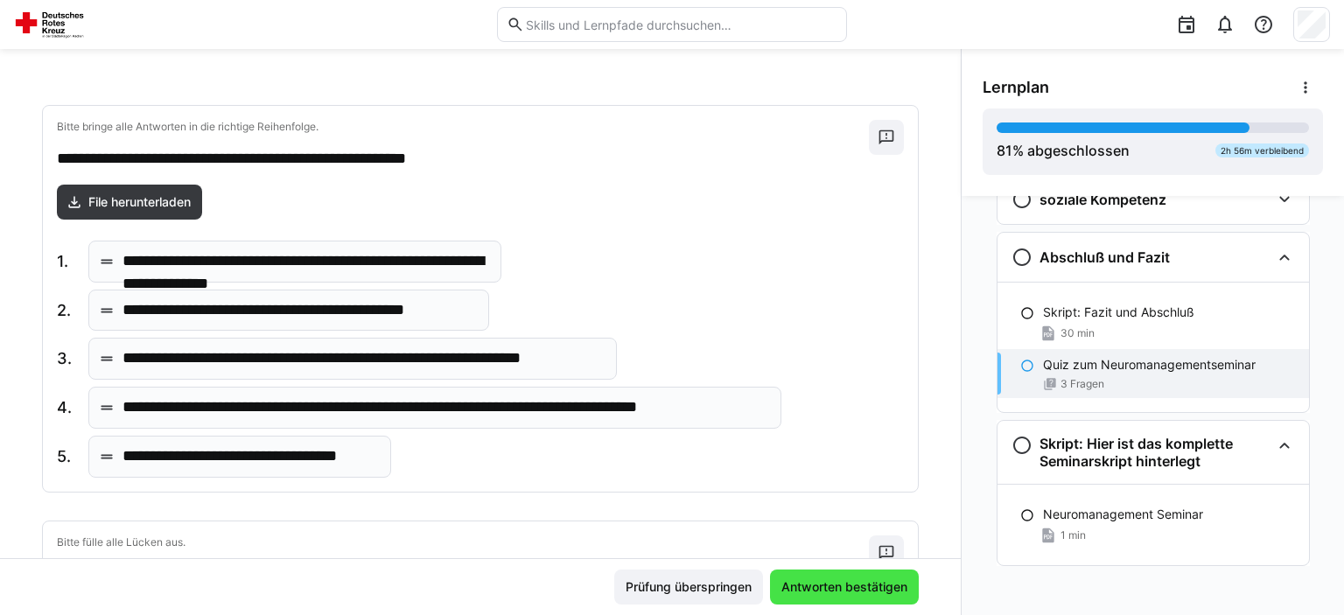
click at [804, 574] on span "Antworten bestätigen" at bounding box center [844, 587] width 149 height 35
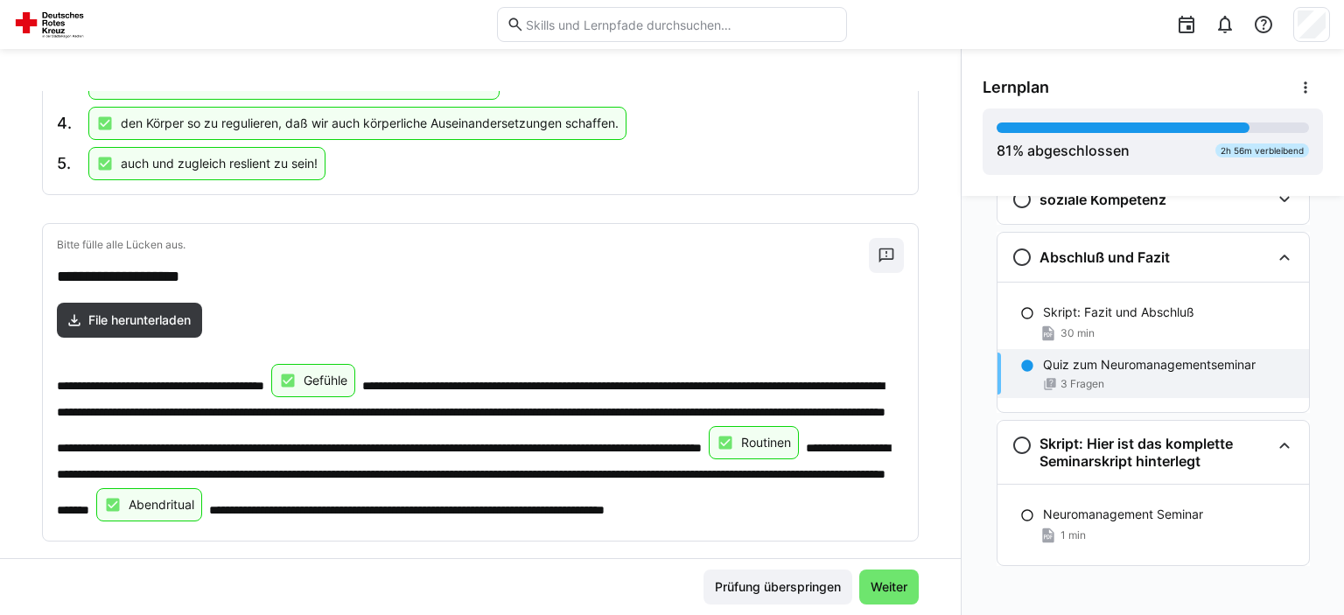
scroll to position [852, 0]
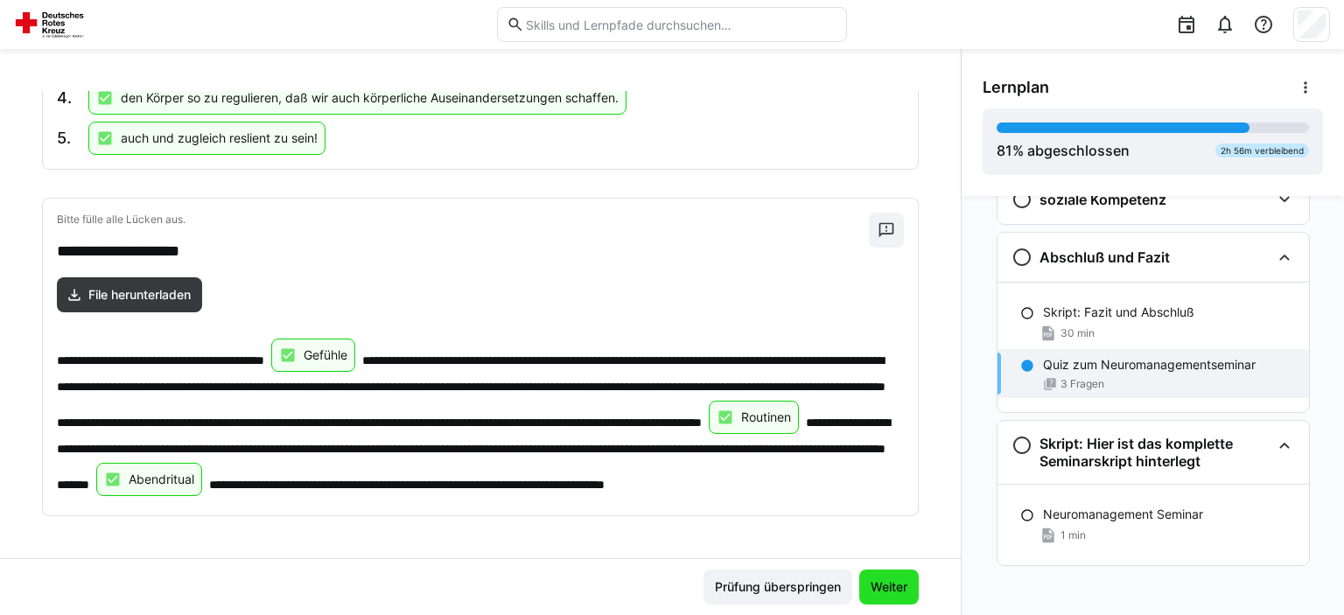
click at [891, 579] on span "Weiter" at bounding box center [889, 586] width 42 height 17
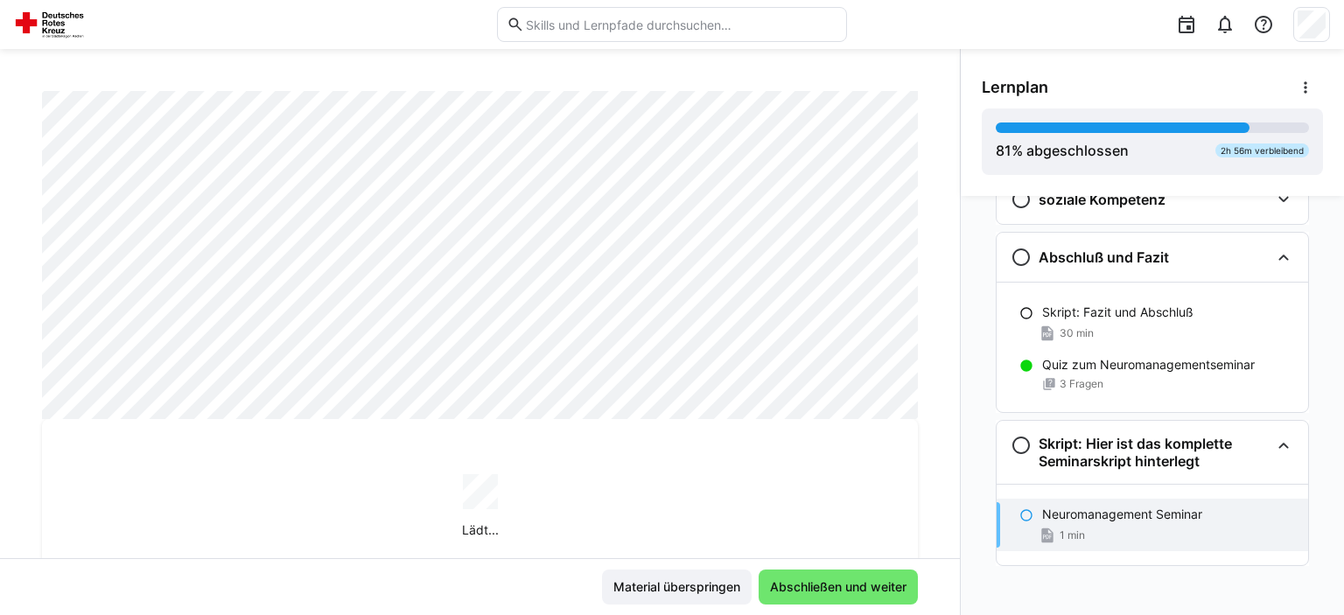
scroll to position [298, 0]
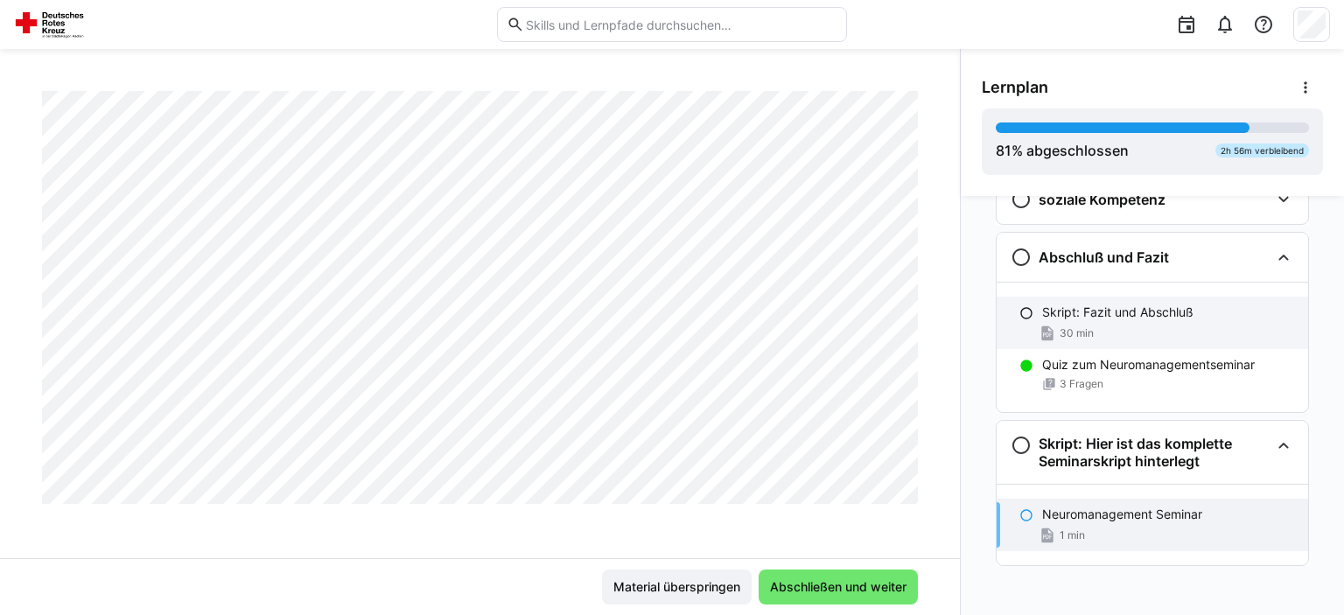
click at [1141, 325] on div "30 min" at bounding box center [1168, 333] width 252 height 17
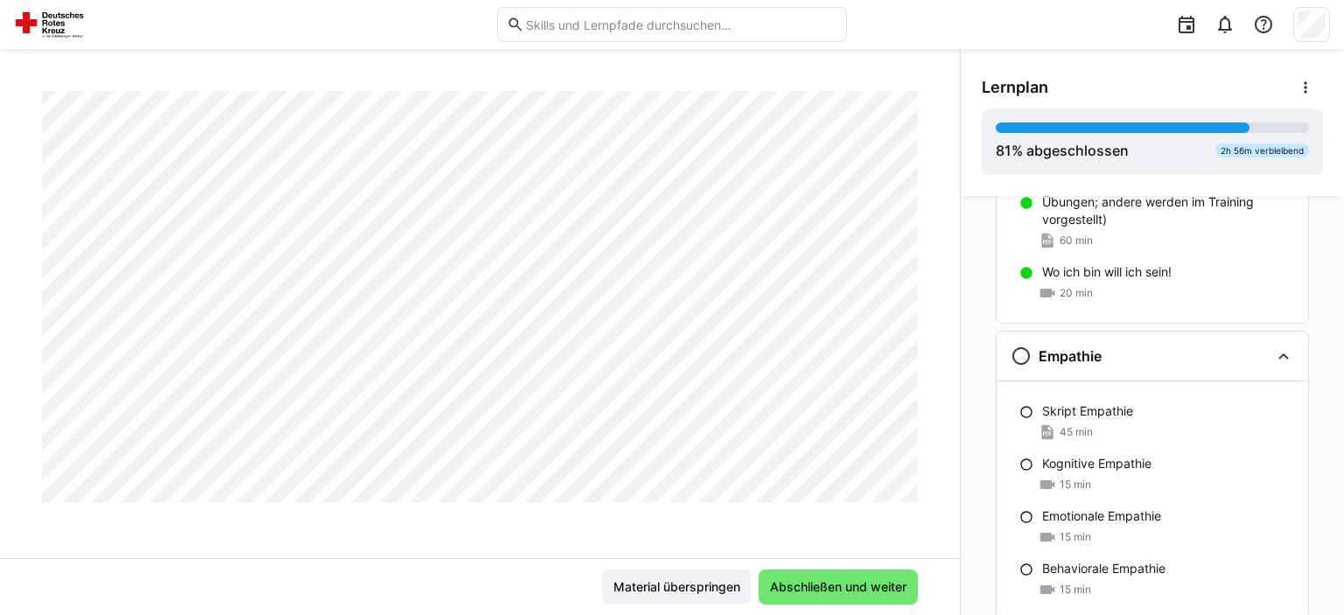
scroll to position [1026, 0]
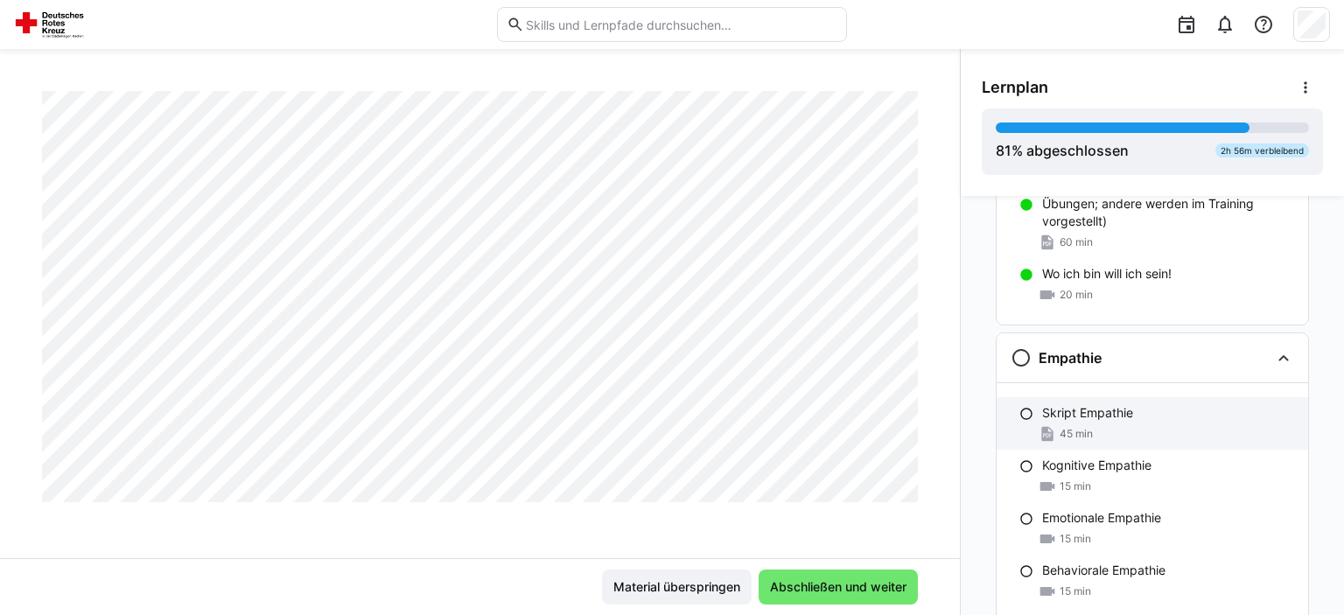
click at [1114, 408] on p "Skript Empathie" at bounding box center [1087, 412] width 91 height 17
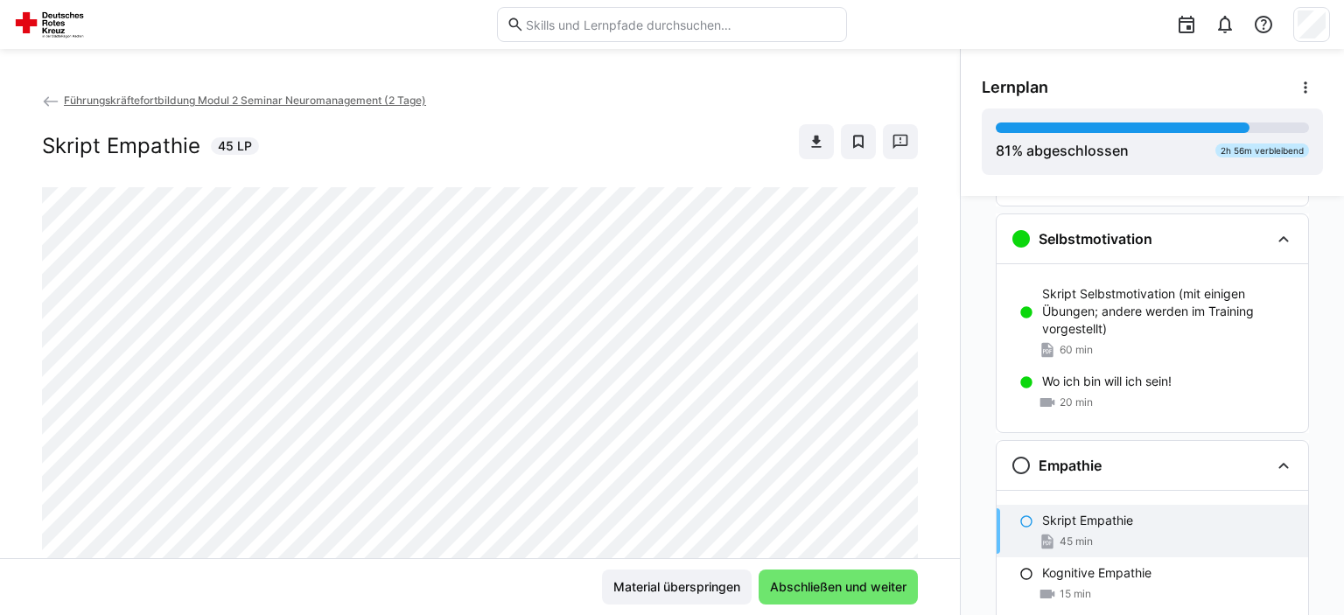
scroll to position [918, 0]
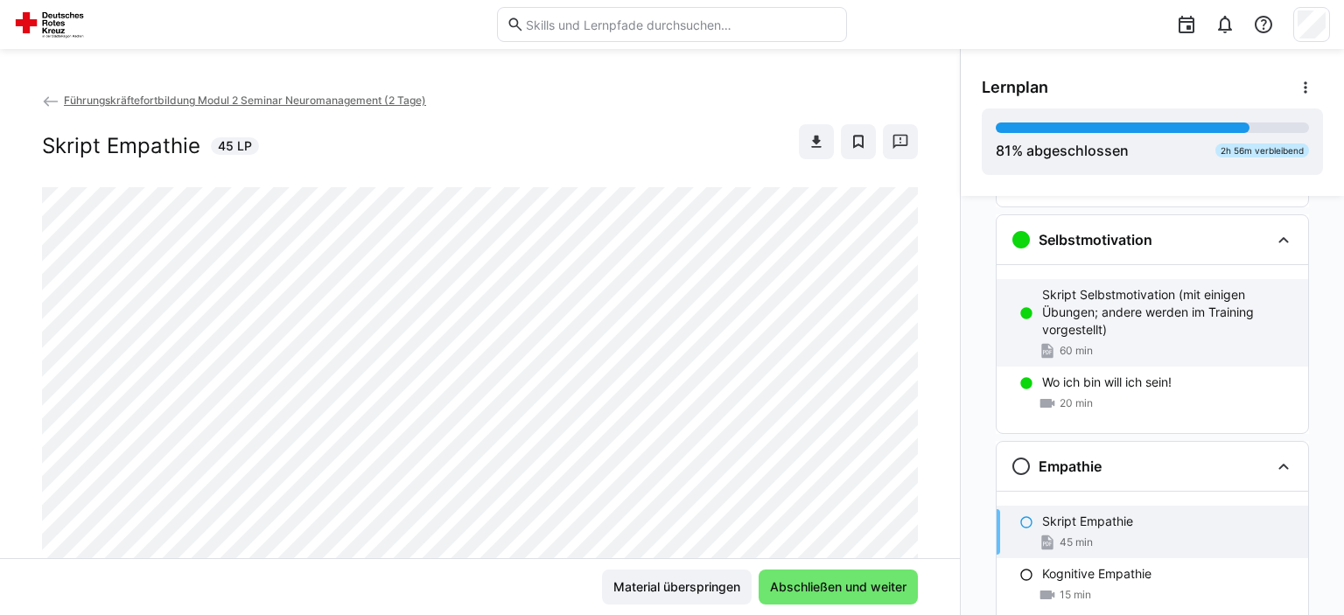
click at [1187, 318] on p "Skript Selbstmotivation (mit einigen Übungen; andere werden im Training vorgest…" at bounding box center [1168, 312] width 252 height 52
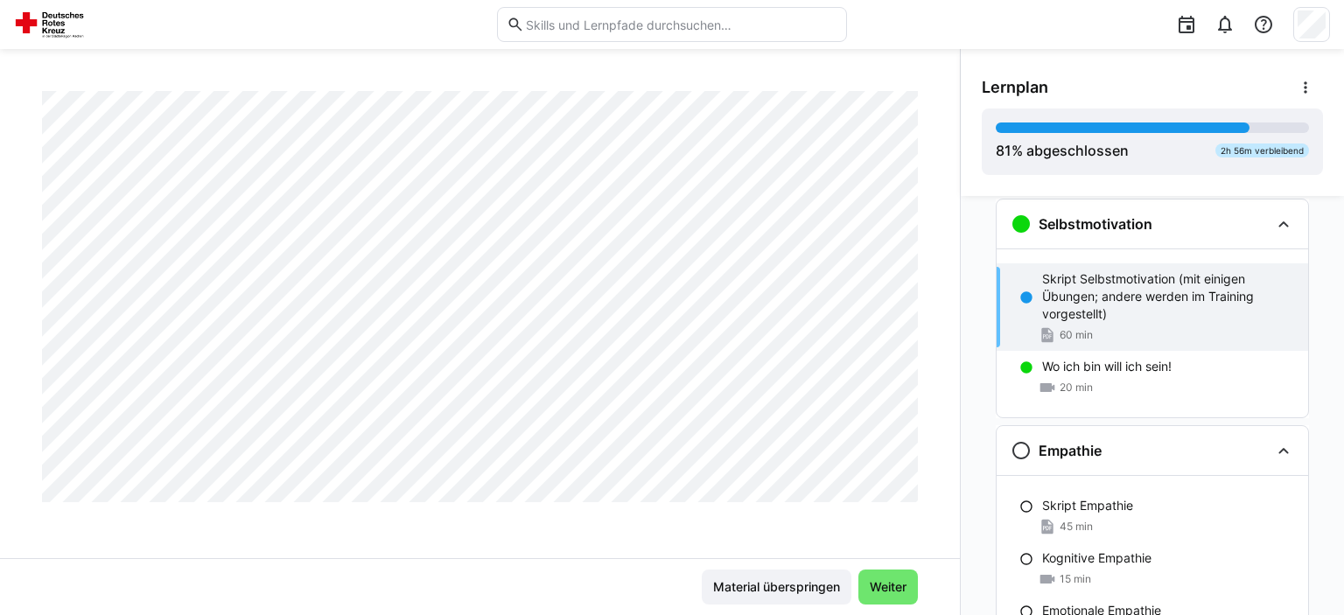
scroll to position [2731, 0]
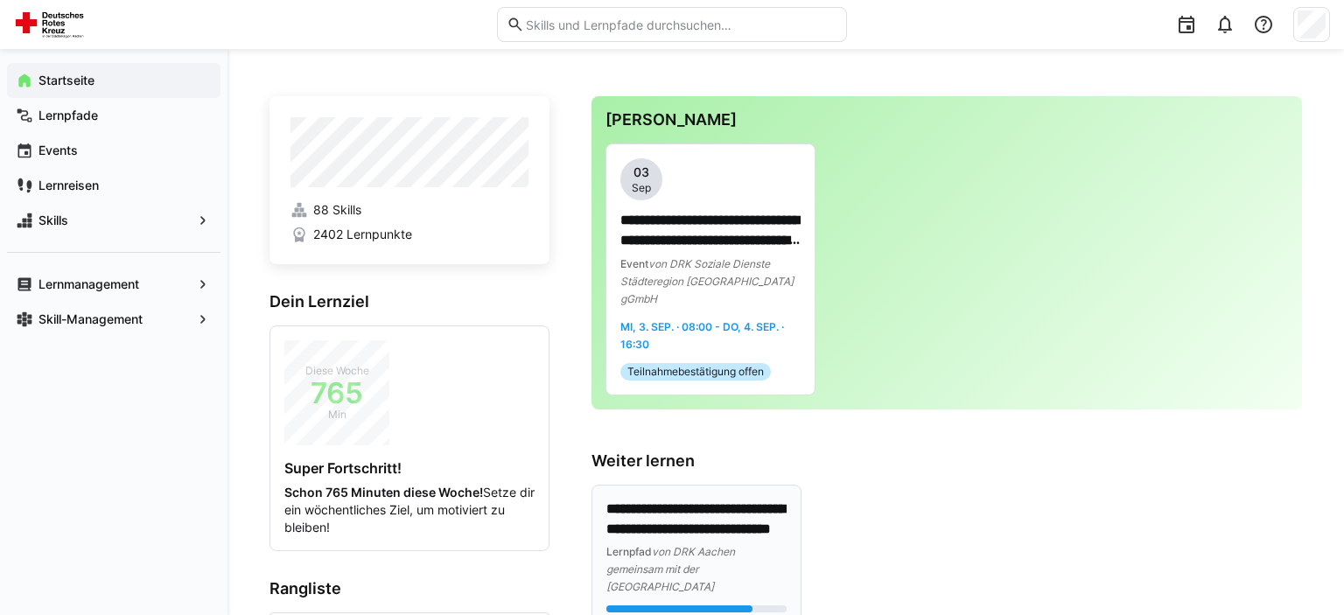
click at [726, 500] on p "**********" at bounding box center [696, 520] width 180 height 40
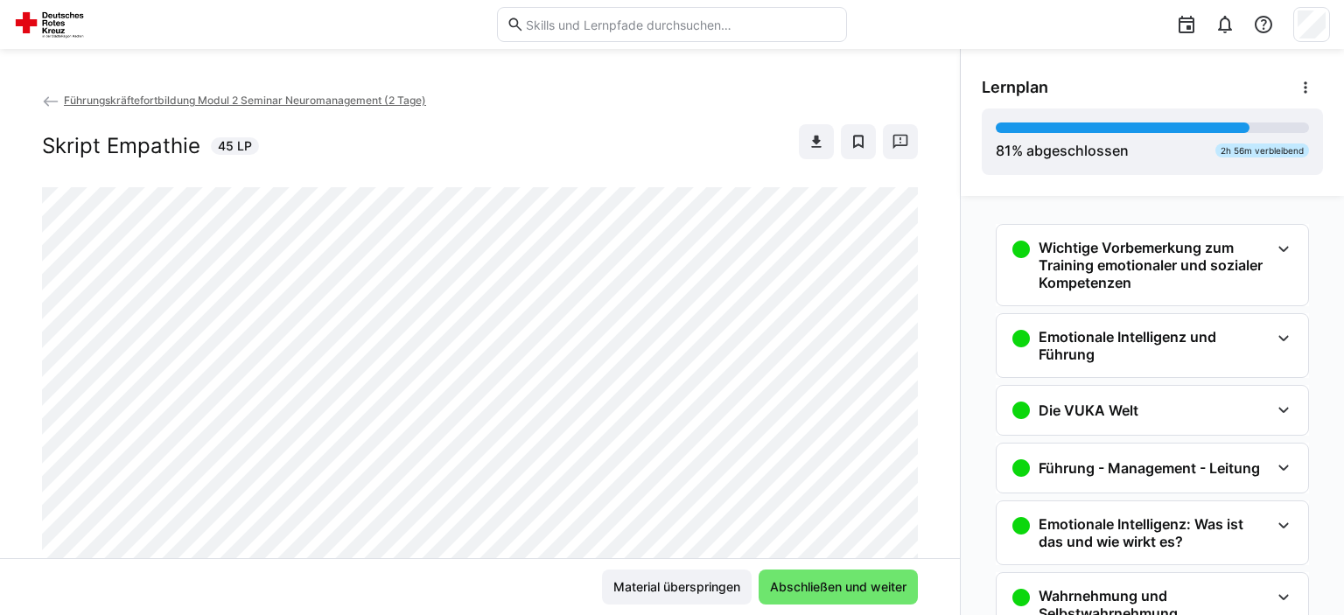
scroll to position [618, 0]
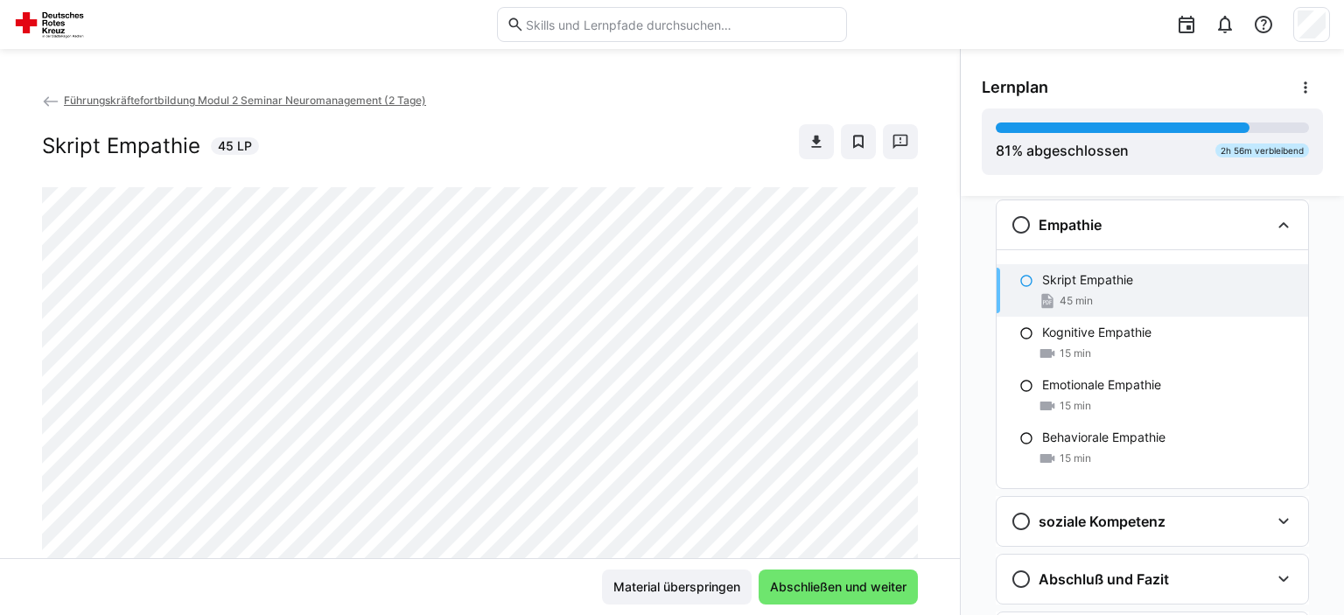
click at [1088, 277] on p "Skript Empathie" at bounding box center [1087, 279] width 91 height 17
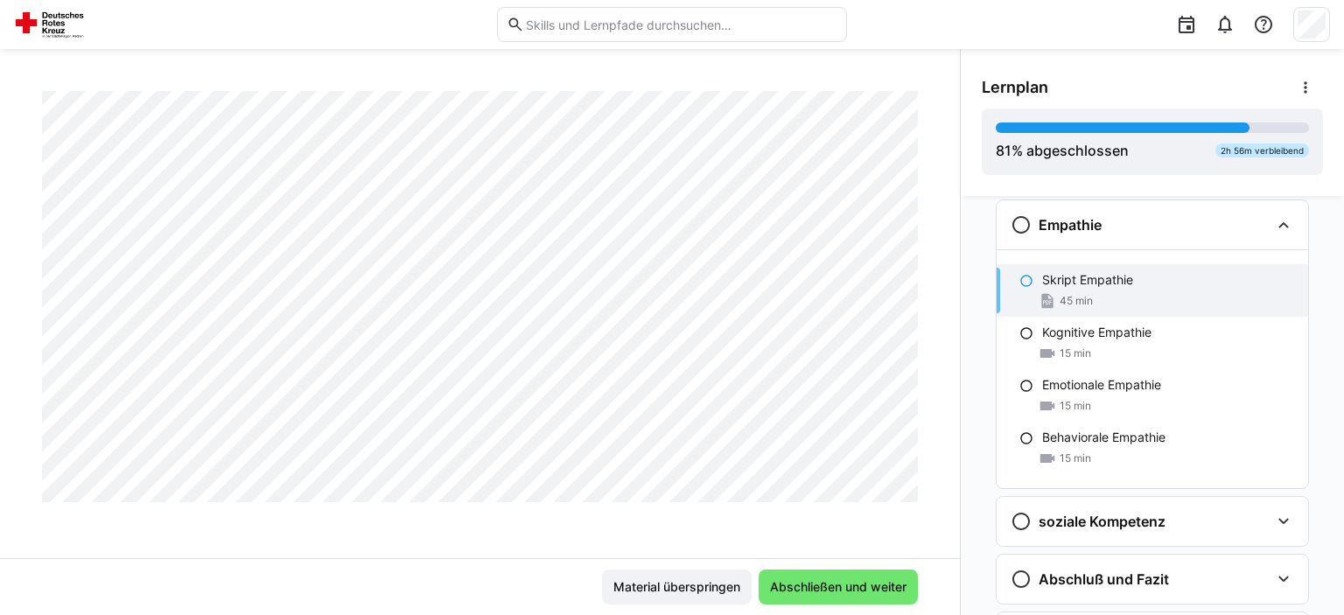
scroll to position [3773, 0]
click at [1140, 335] on p "Kognitive Empathie" at bounding box center [1096, 332] width 109 height 17
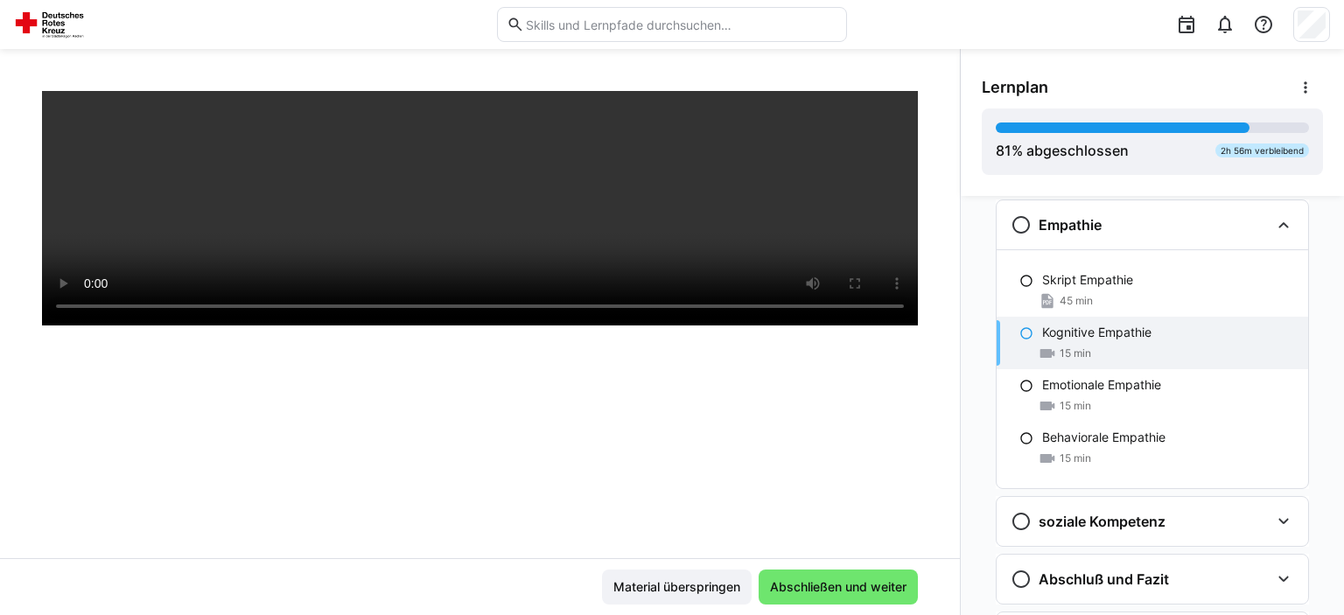
scroll to position [298, 0]
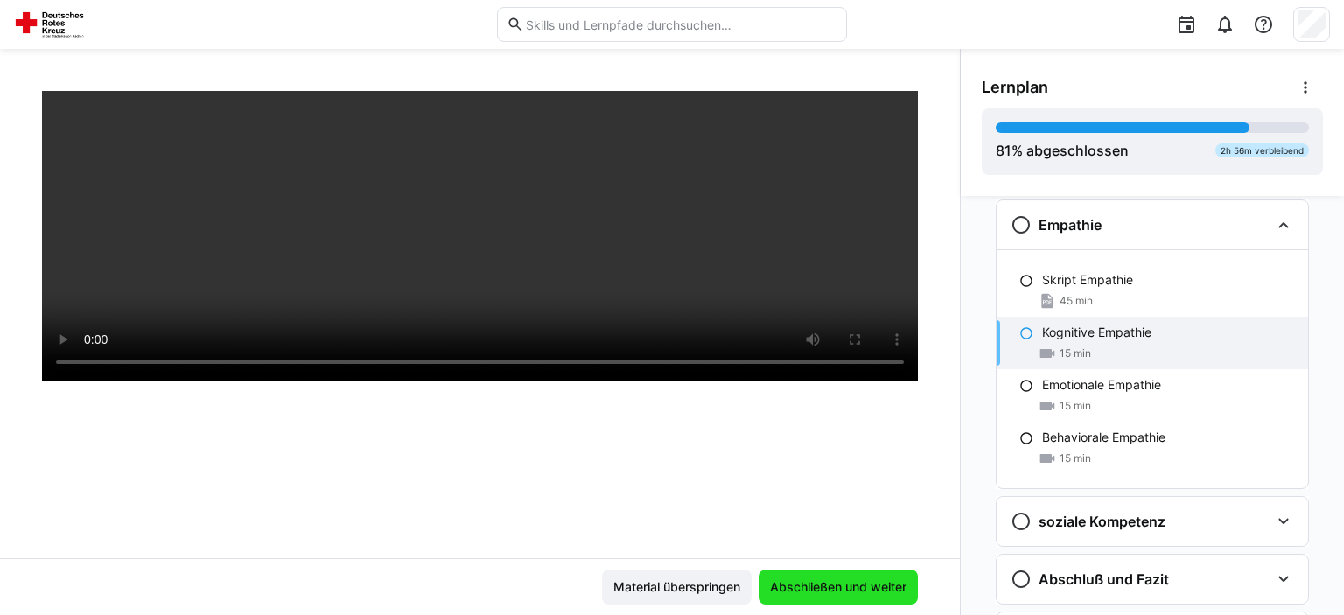
click at [832, 584] on span "Abschließen und weiter" at bounding box center [838, 586] width 142 height 17
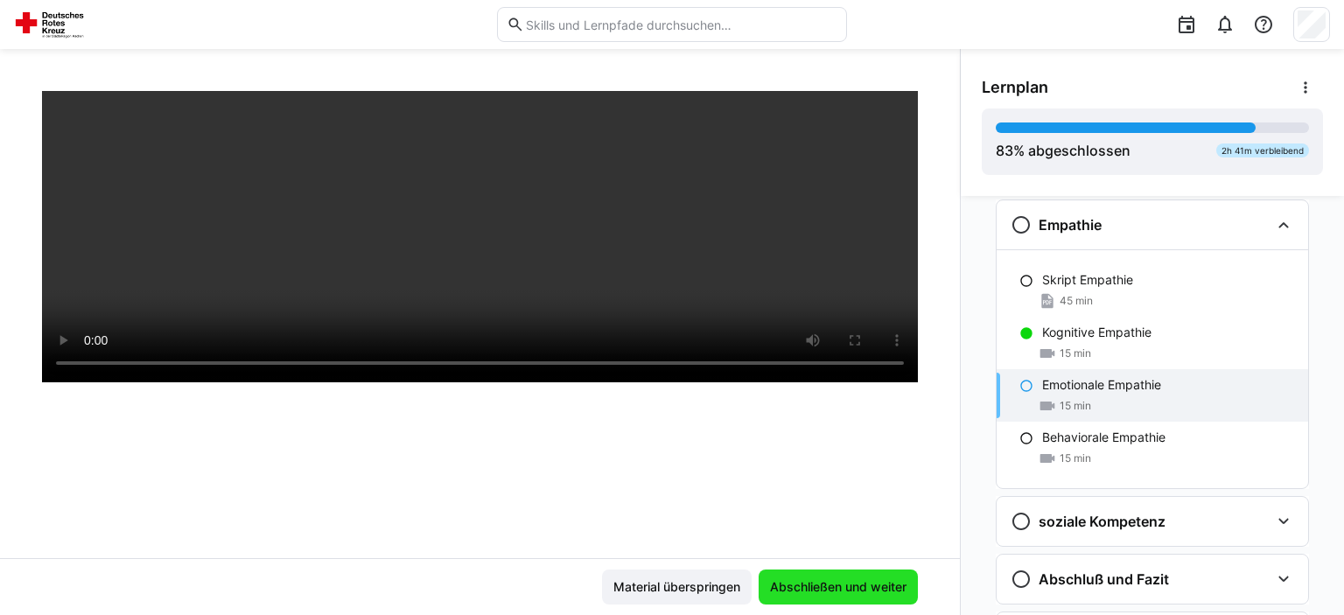
click at [832, 584] on span "Abschließen und weiter" at bounding box center [838, 586] width 142 height 17
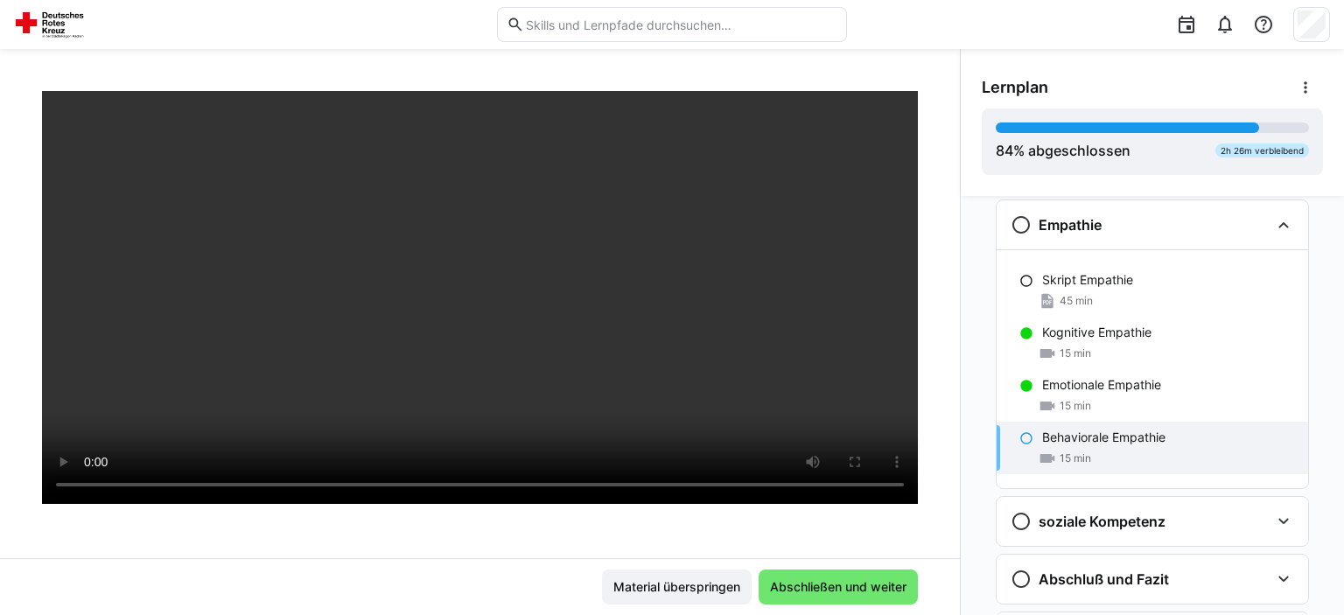
scroll to position [162, 0]
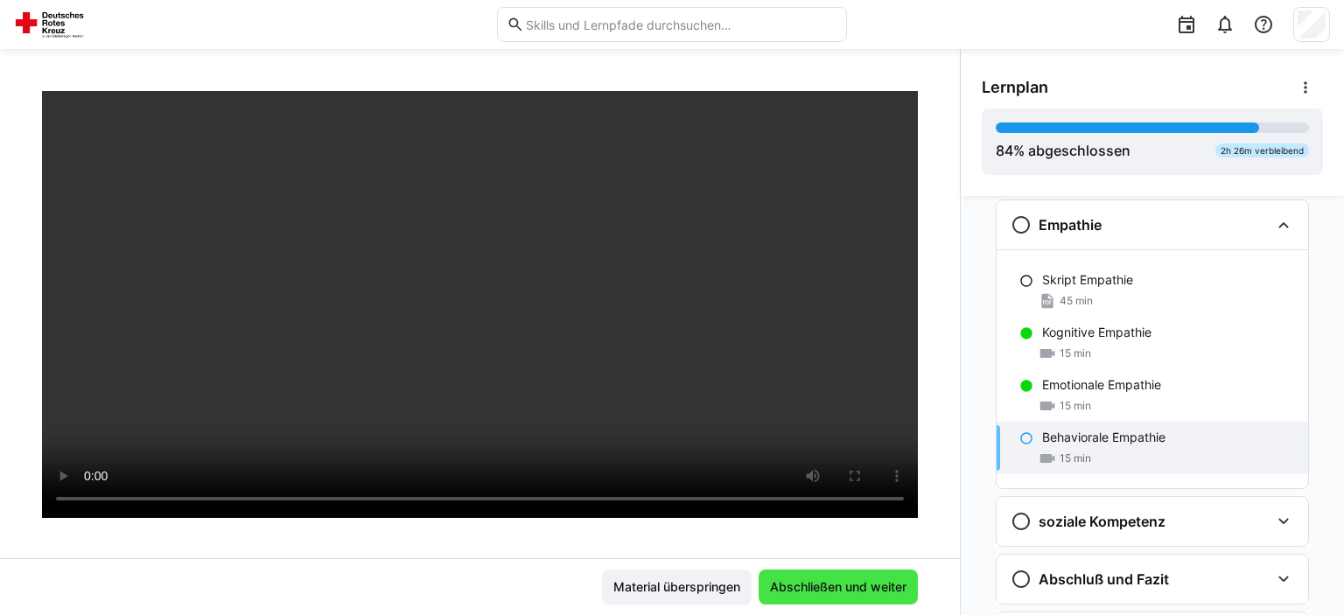
click at [846, 595] on span "Abschließen und weiter" at bounding box center [838, 586] width 142 height 17
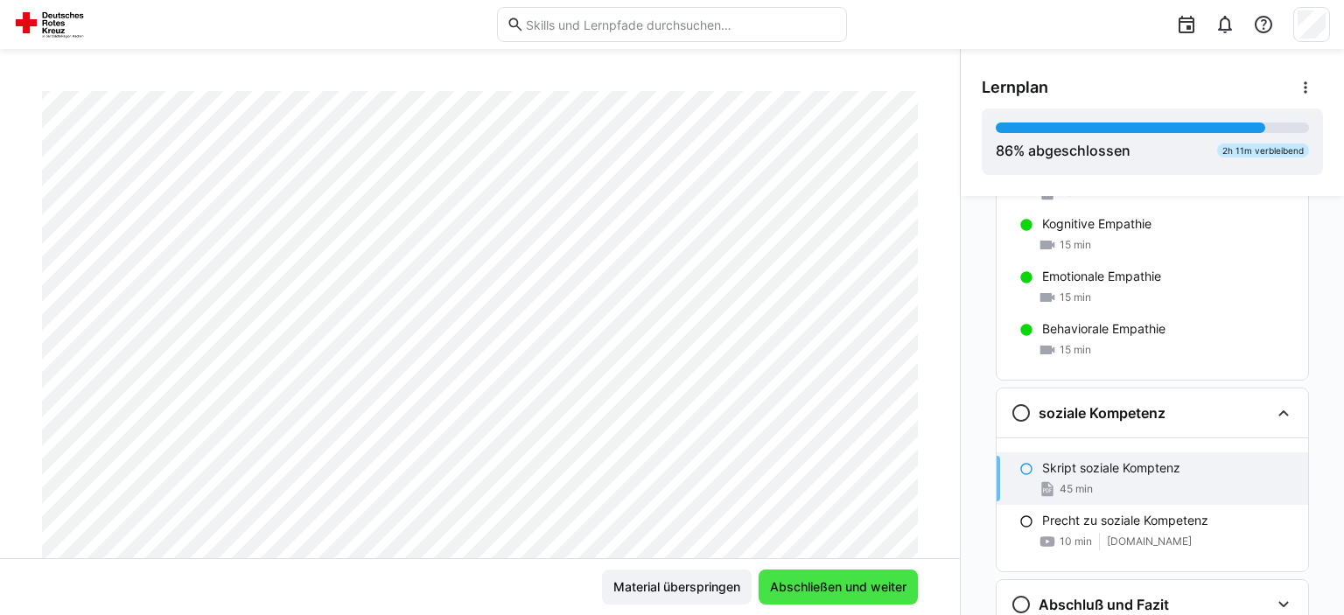
scroll to position [728, 0]
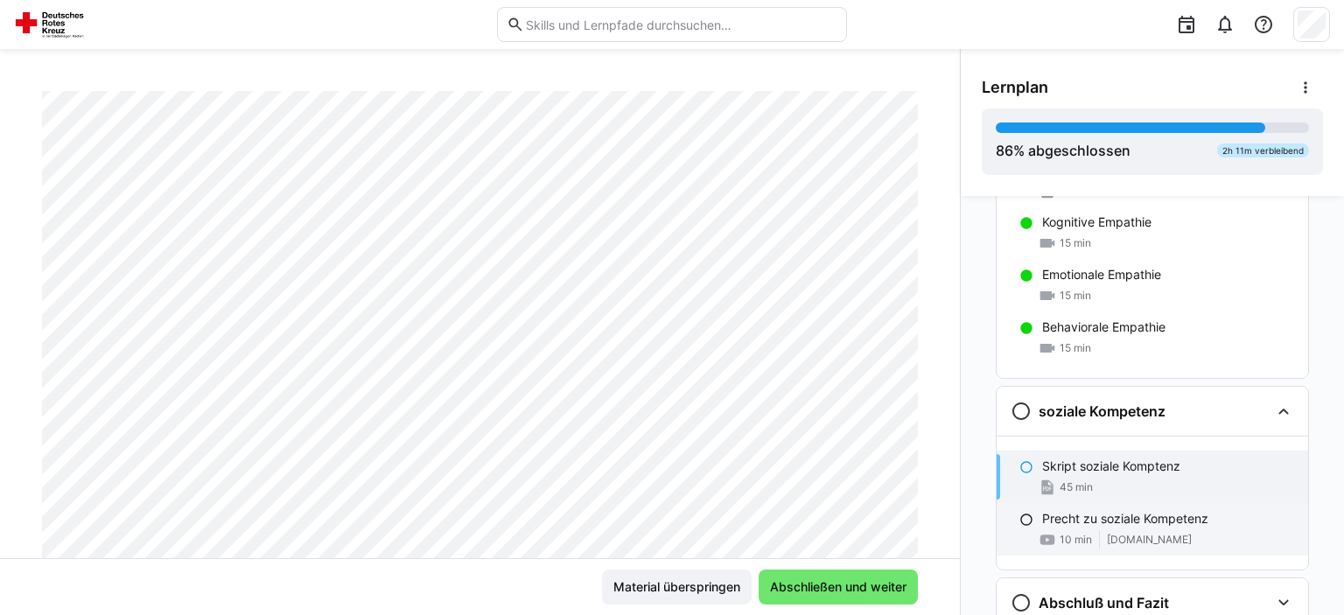
click at [1233, 541] on div "10 min www.youtube.com" at bounding box center [1168, 539] width 252 height 17
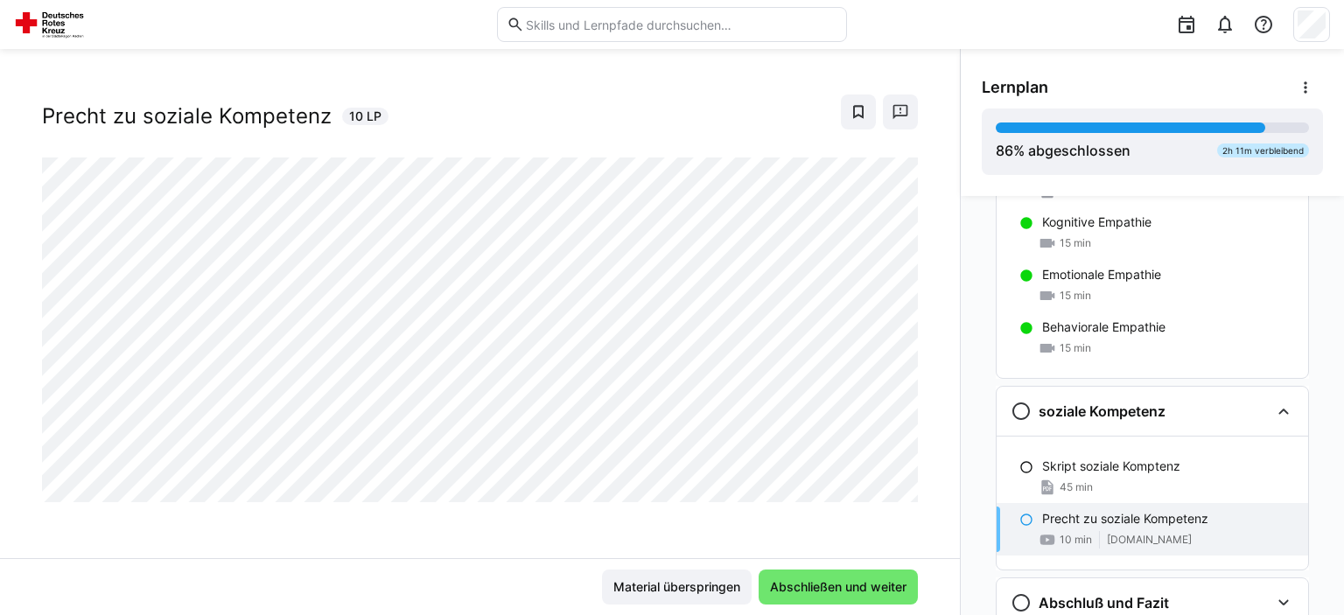
scroll to position [28, 0]
click at [889, 586] on span "Abschließen und weiter" at bounding box center [838, 586] width 142 height 17
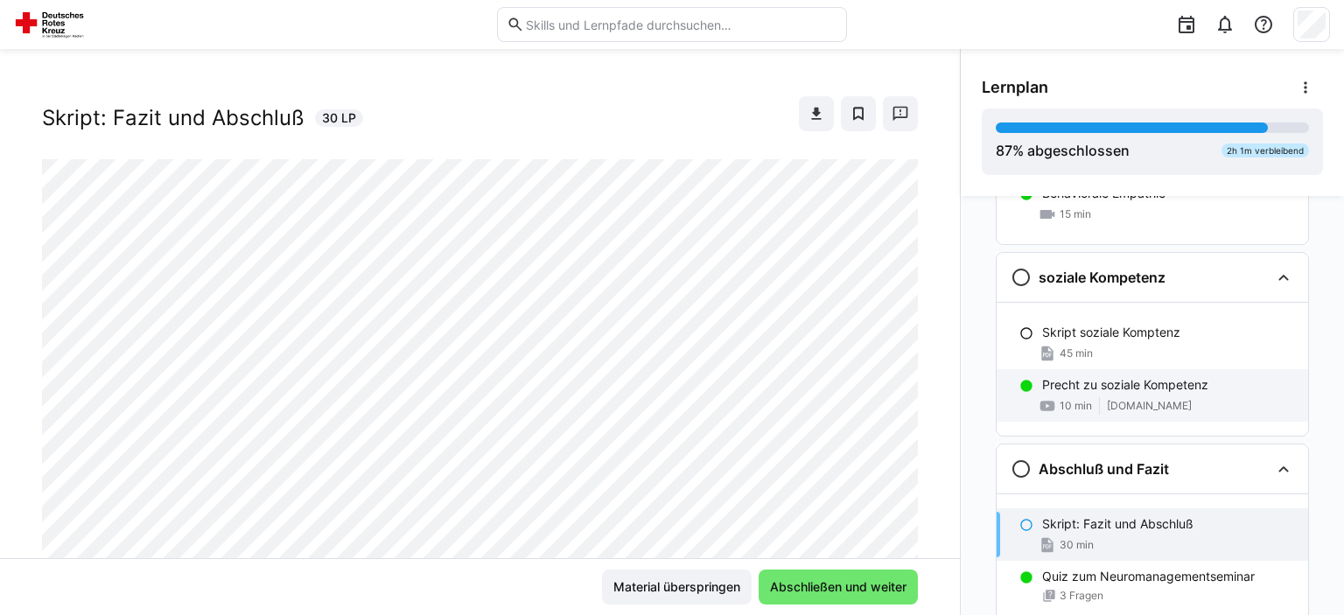
scroll to position [948, 0]
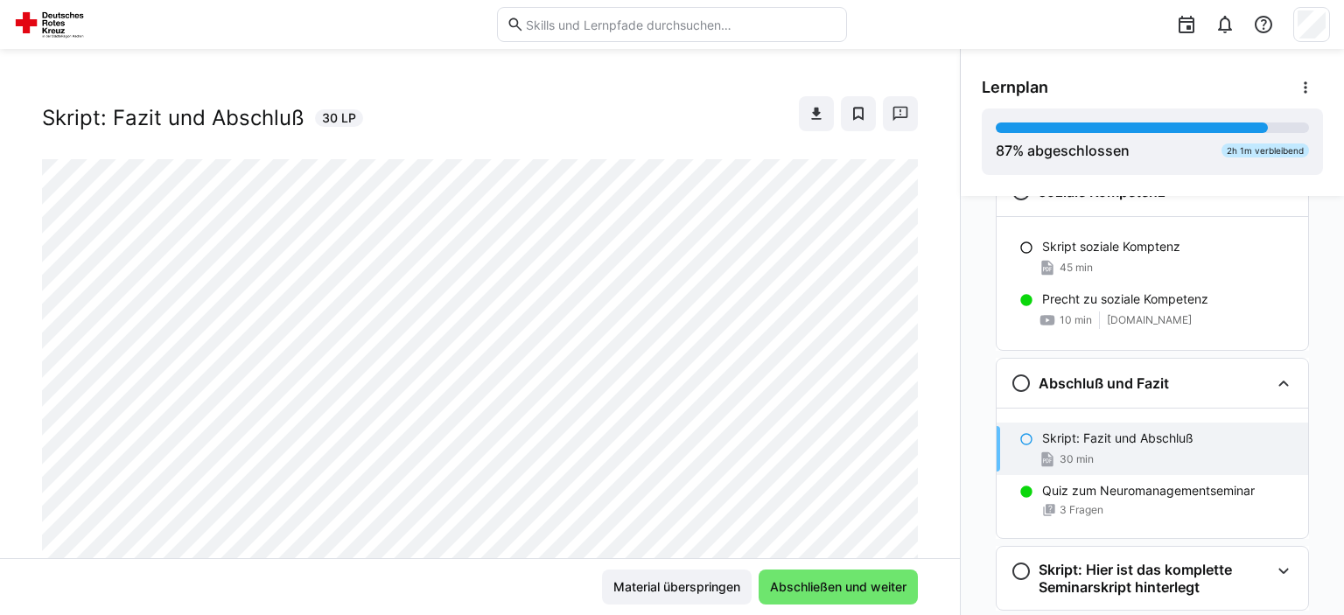
click at [1200, 433] on div "Skript: Fazit und Abschluß" at bounding box center [1168, 438] width 252 height 17
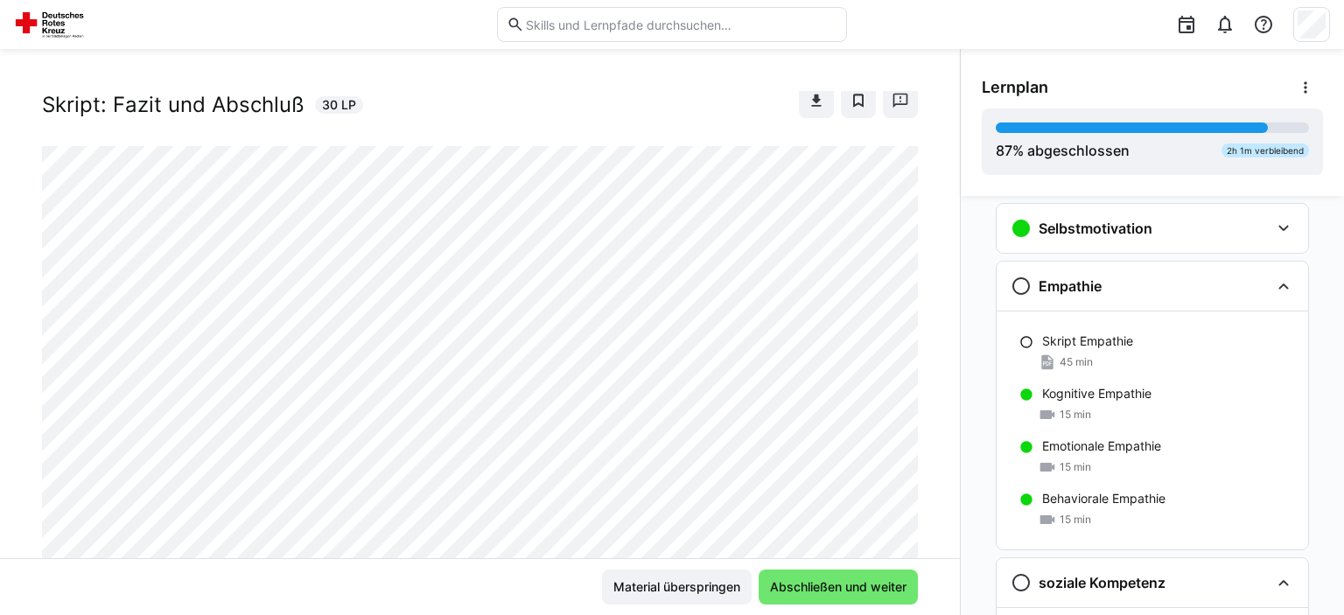
scroll to position [551, 0]
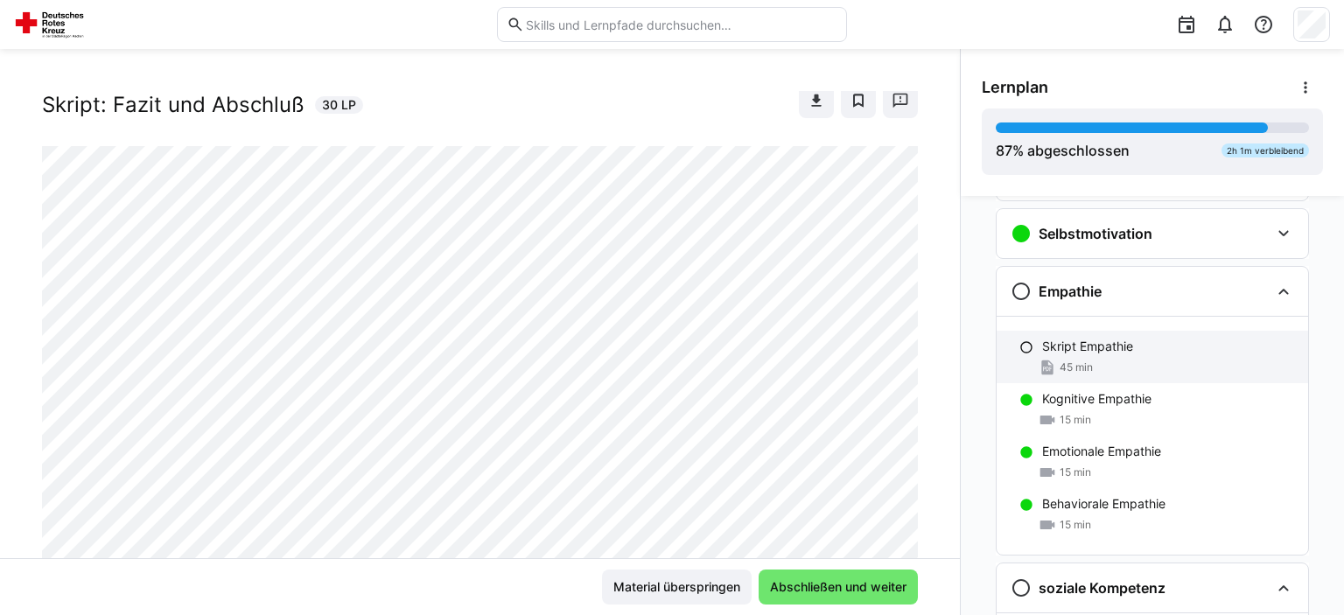
click at [1087, 346] on p "Skript Empathie" at bounding box center [1087, 346] width 91 height 17
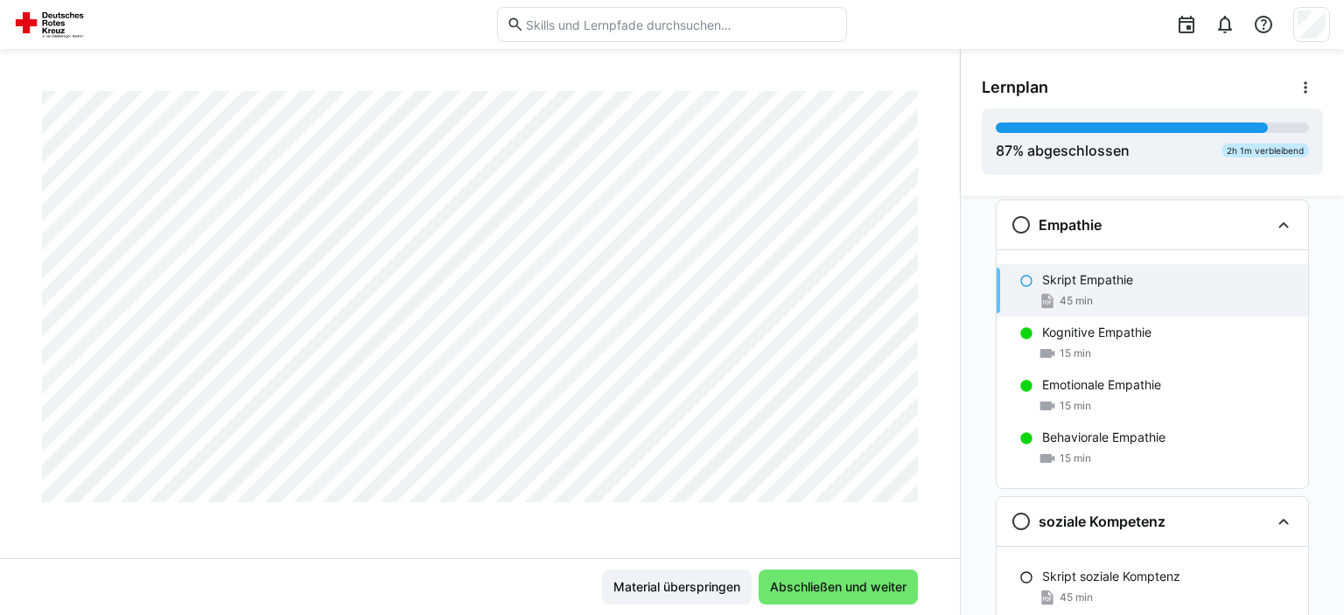
scroll to position [5273, 0]
click at [825, 583] on span "Abschließen und weiter" at bounding box center [838, 586] width 142 height 17
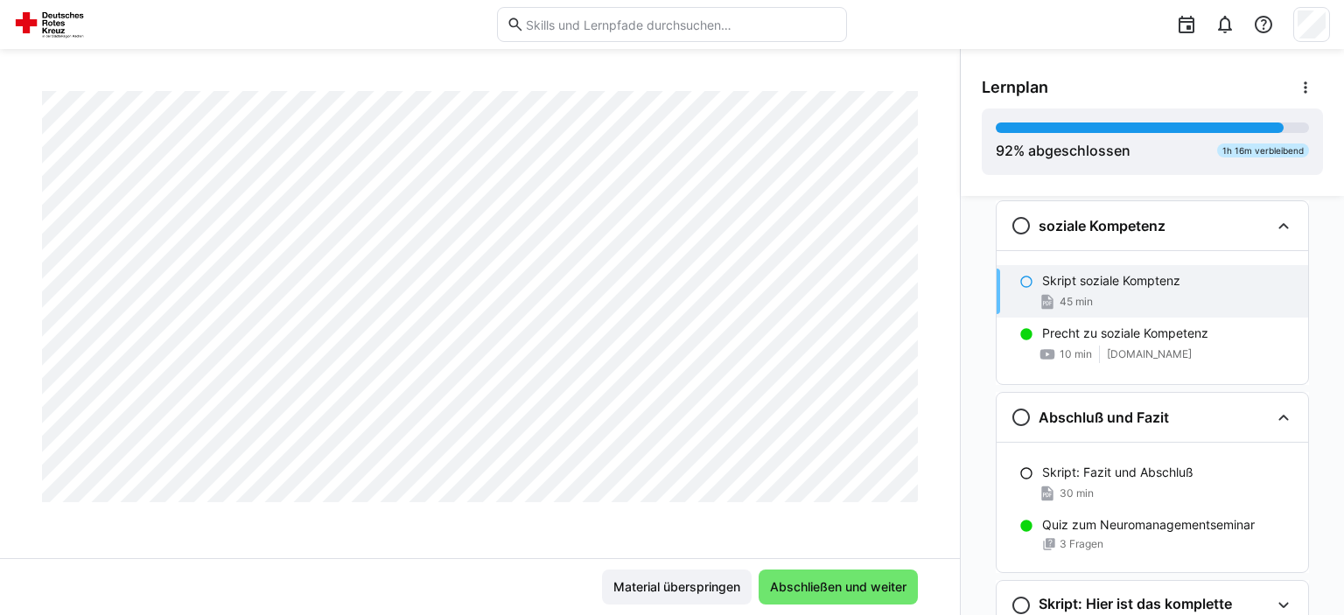
scroll to position [13428, 0]
click at [857, 586] on span "Abschließen und weiter" at bounding box center [838, 586] width 142 height 17
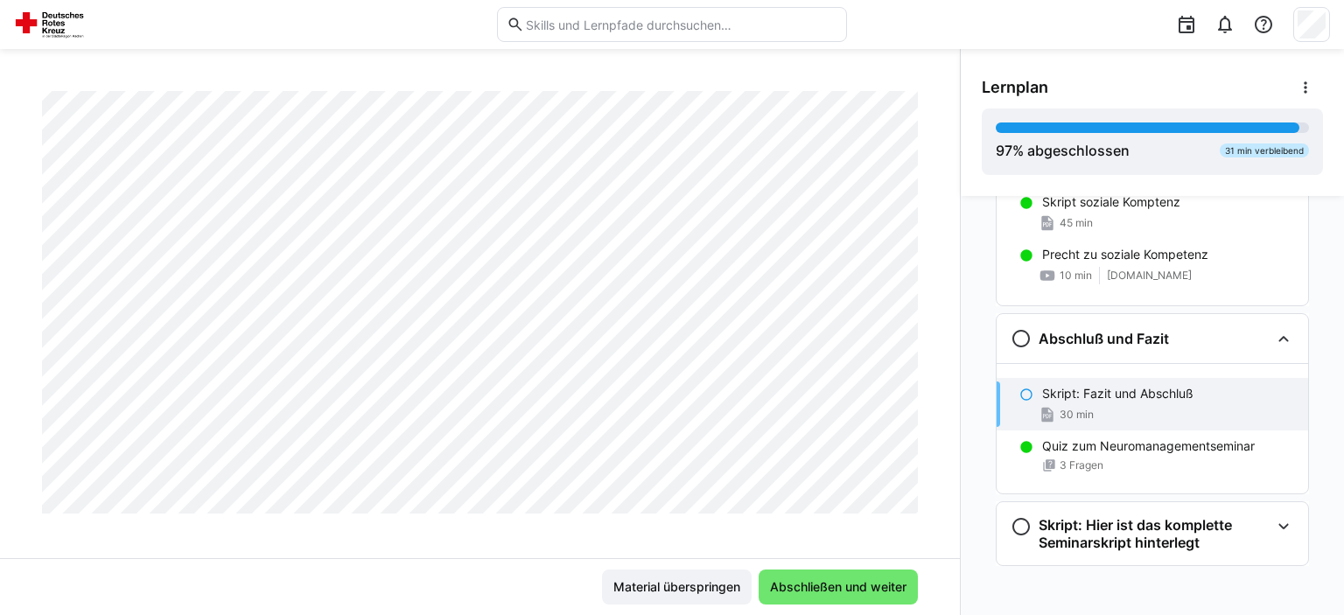
scroll to position [290, 0]
click at [851, 586] on span "Abschließen und weiter" at bounding box center [838, 586] width 142 height 17
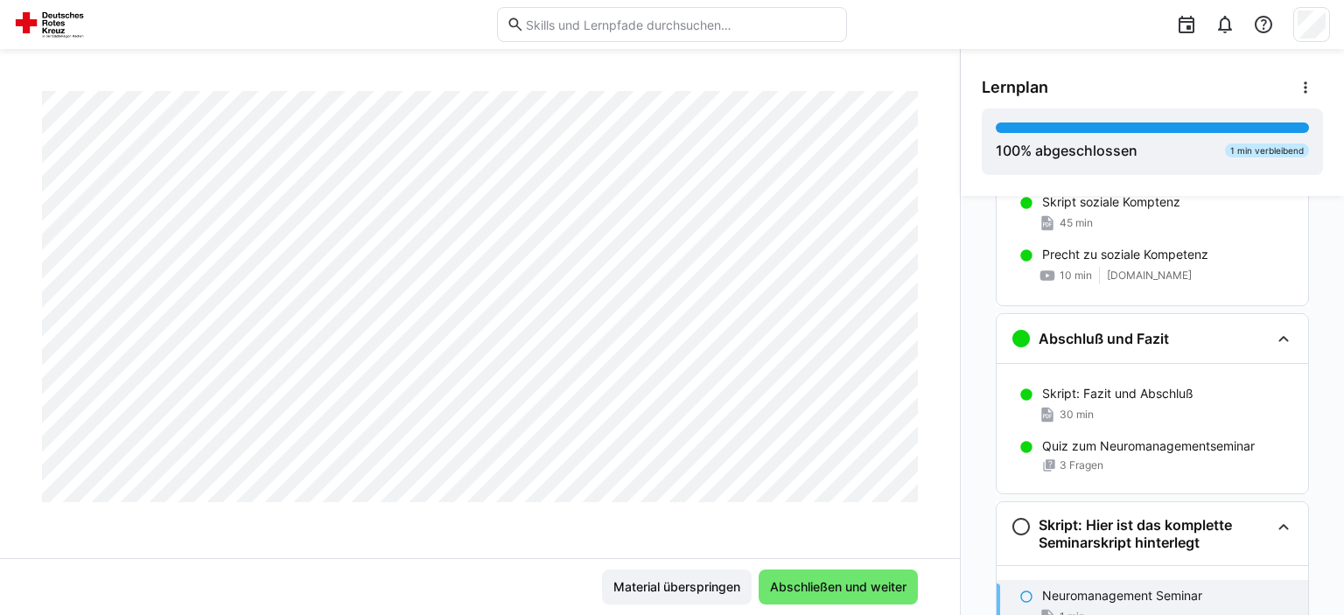
scroll to position [100584, 0]
click at [812, 591] on span "Abschließen und weiter" at bounding box center [838, 586] width 142 height 17
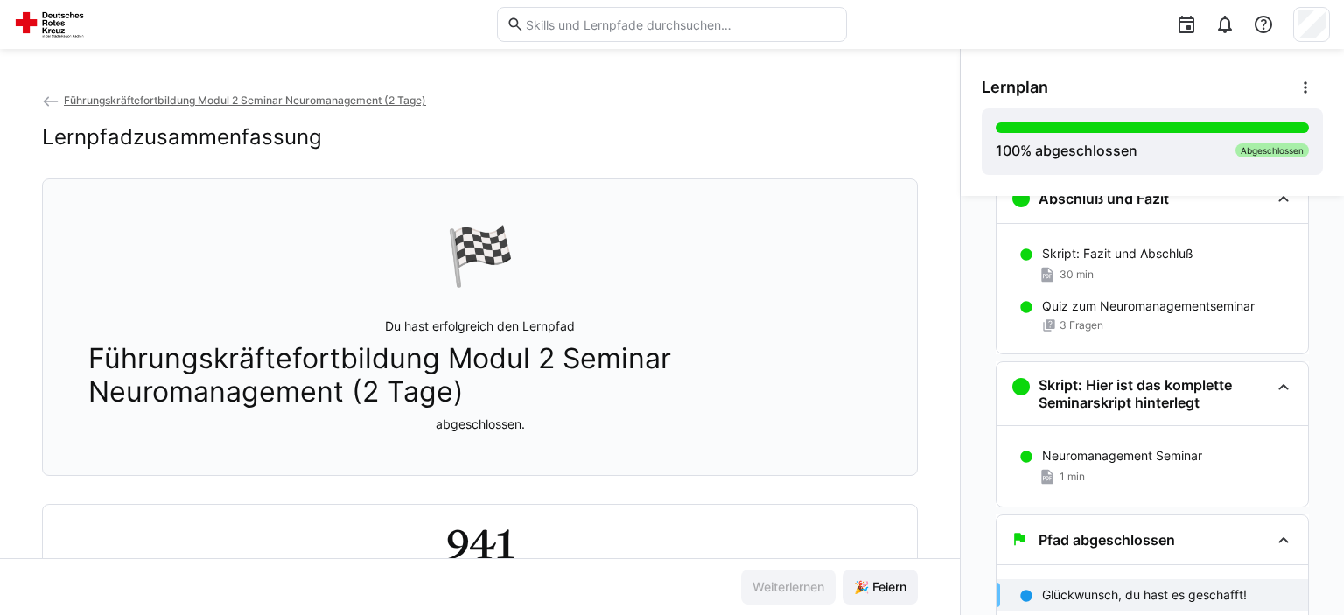
scroll to position [91, 0]
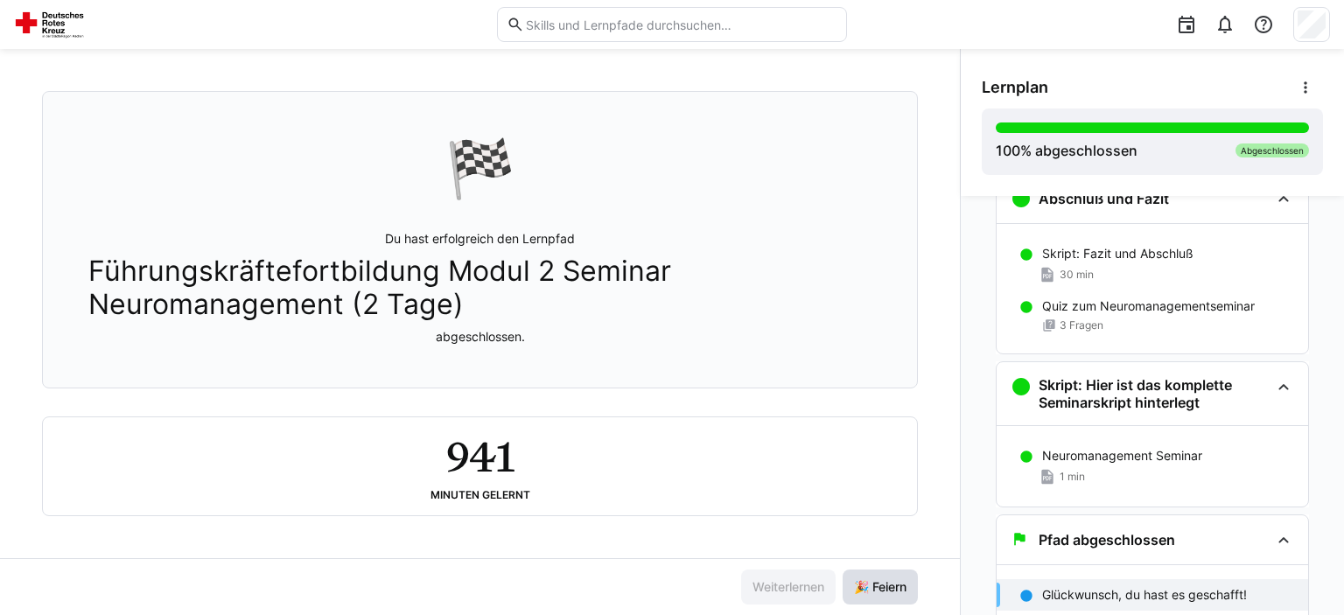
click at [877, 587] on span "🎉 Feiern" at bounding box center [880, 586] width 58 height 17
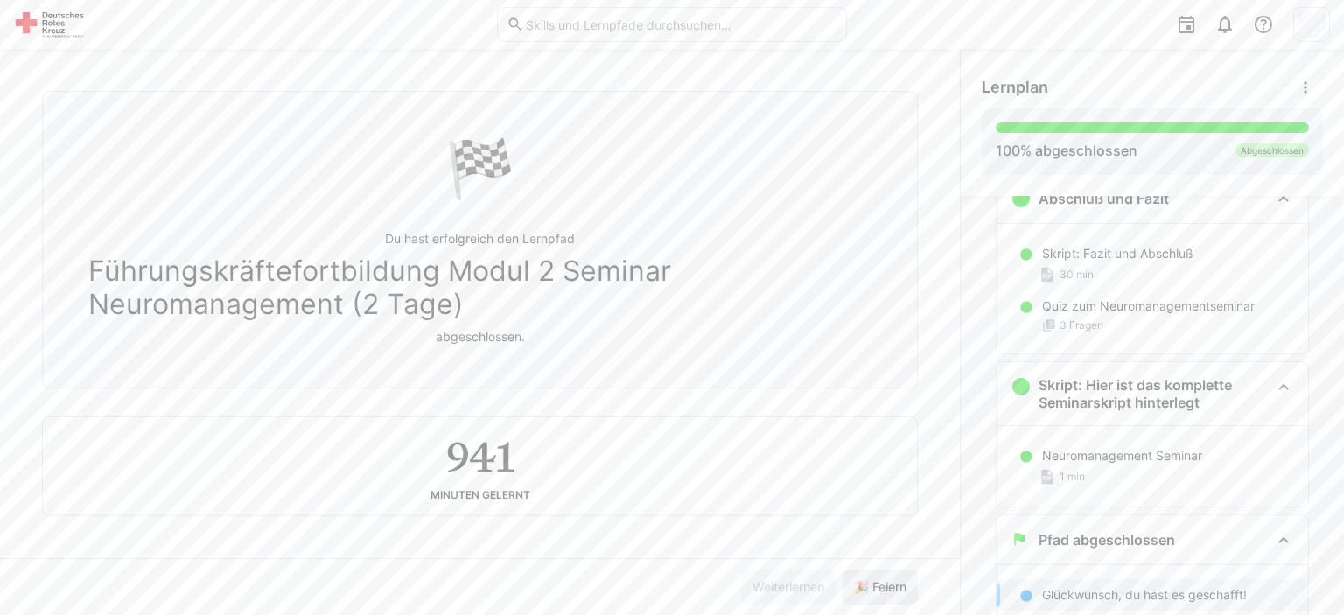
click at [877, 587] on span "🎉 Feiern" at bounding box center [880, 586] width 58 height 17
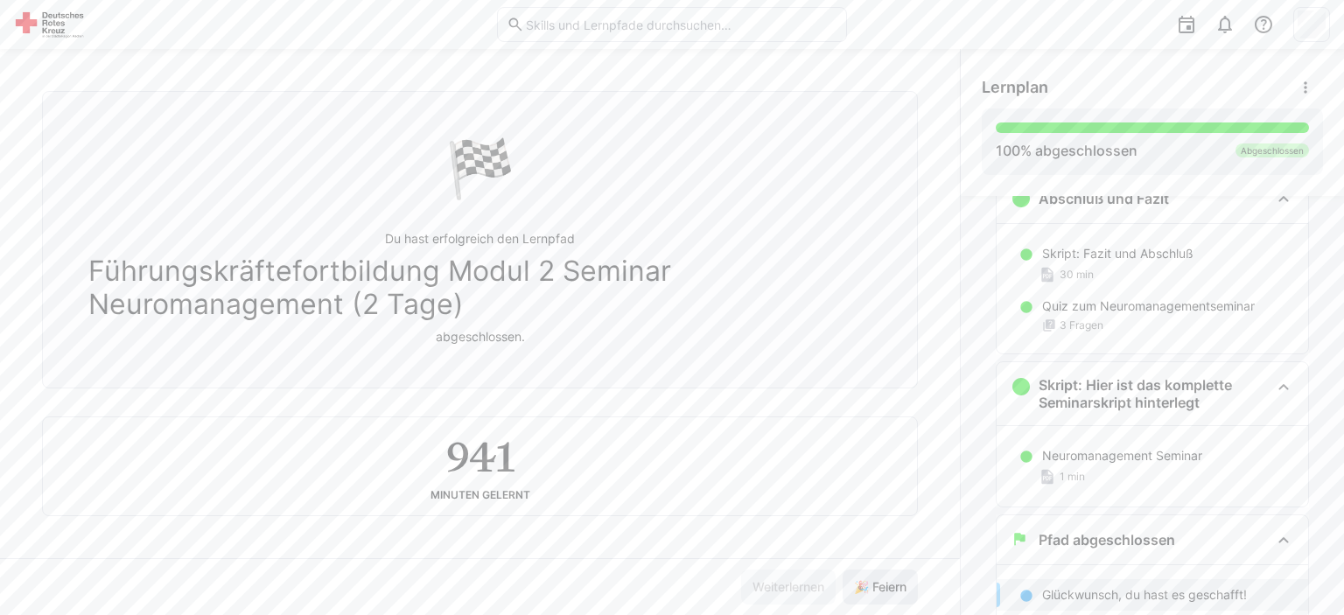
click at [877, 587] on span "🎉 Feiern" at bounding box center [880, 586] width 58 height 17
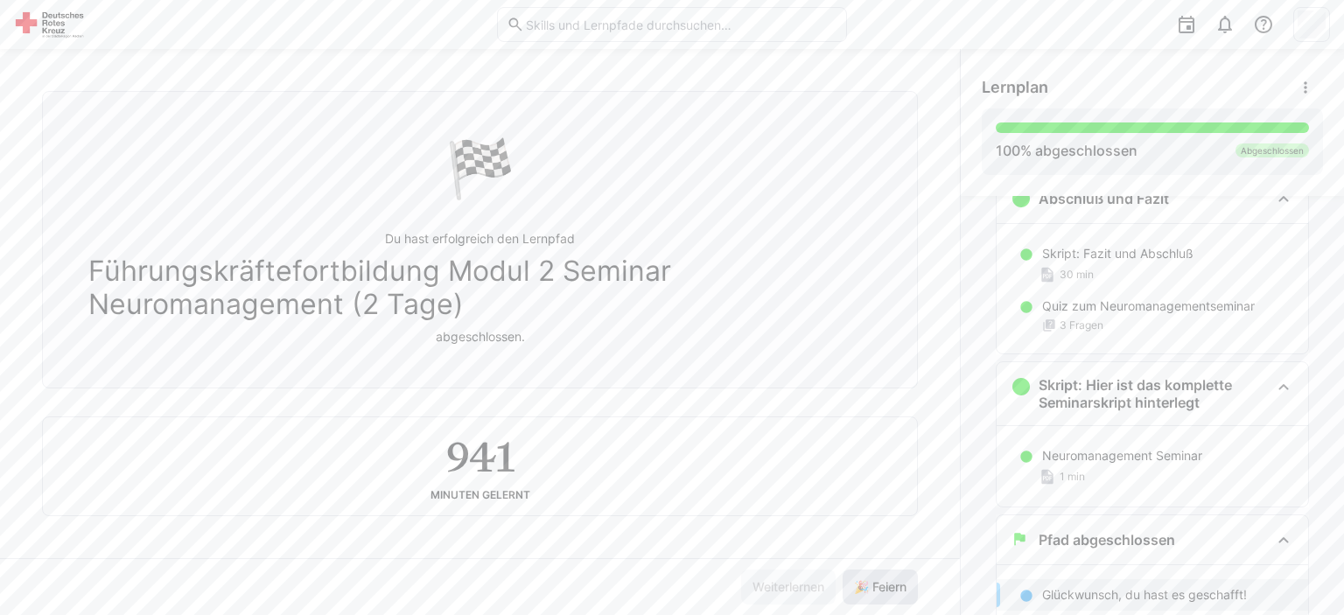
click at [877, 587] on span "🎉 Feiern" at bounding box center [880, 586] width 58 height 17
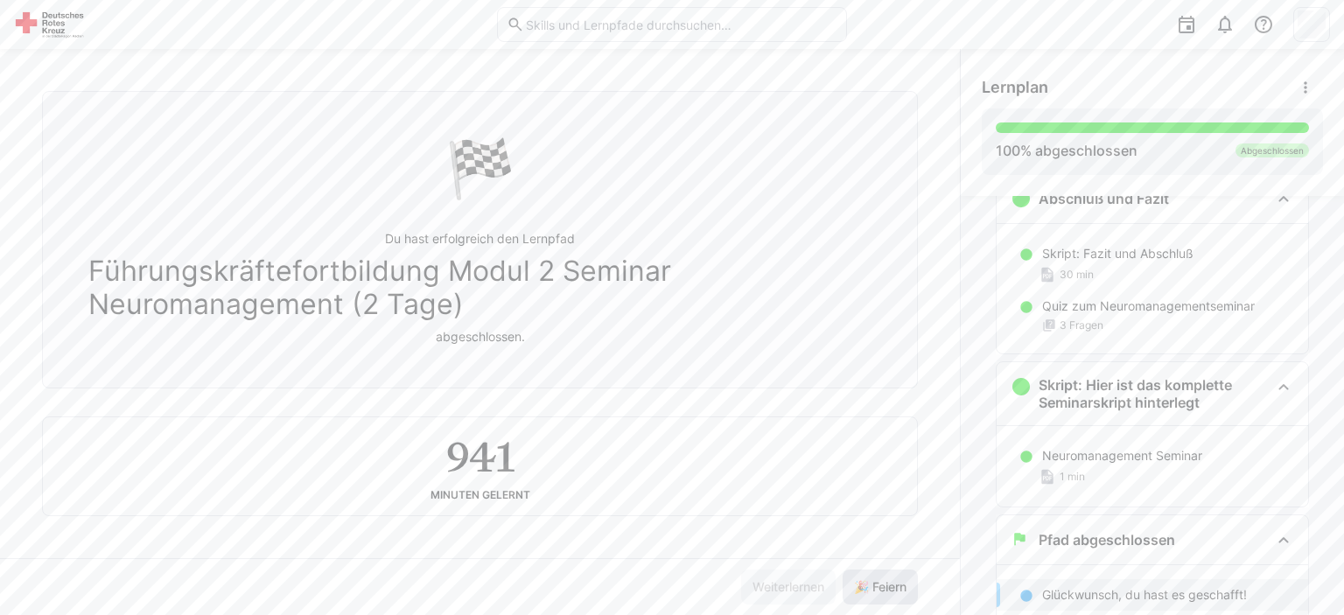
click at [877, 587] on span "🎉 Feiern" at bounding box center [880, 586] width 58 height 17
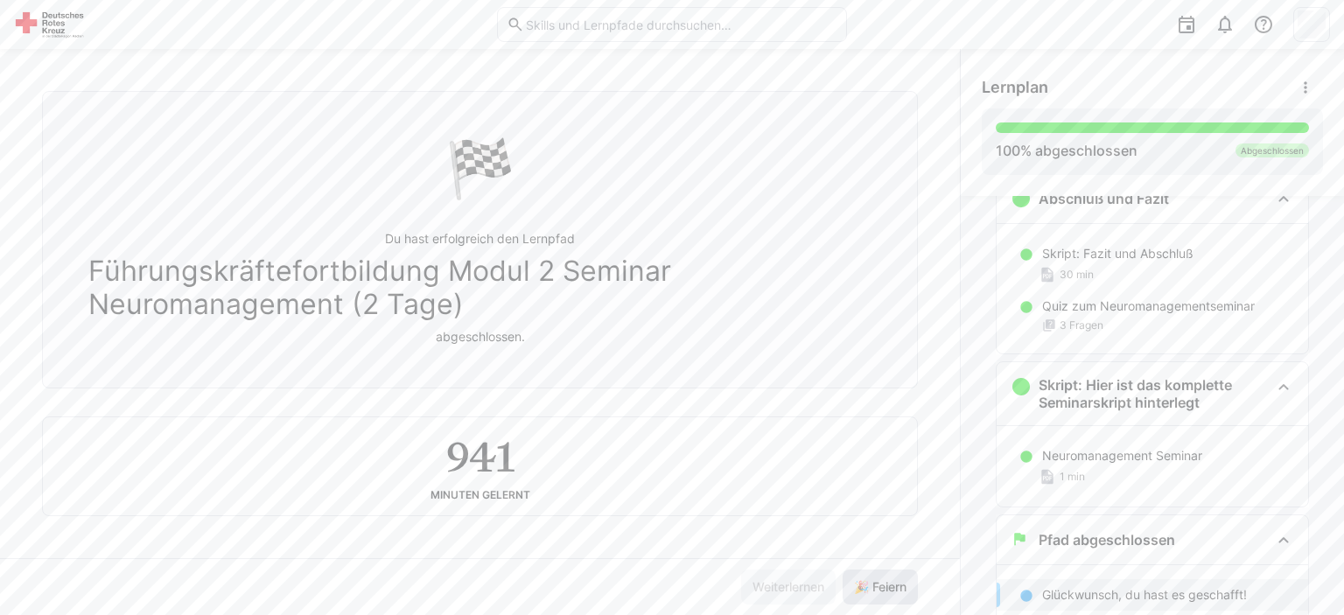
click at [877, 587] on span "🎉 Feiern" at bounding box center [880, 586] width 58 height 17
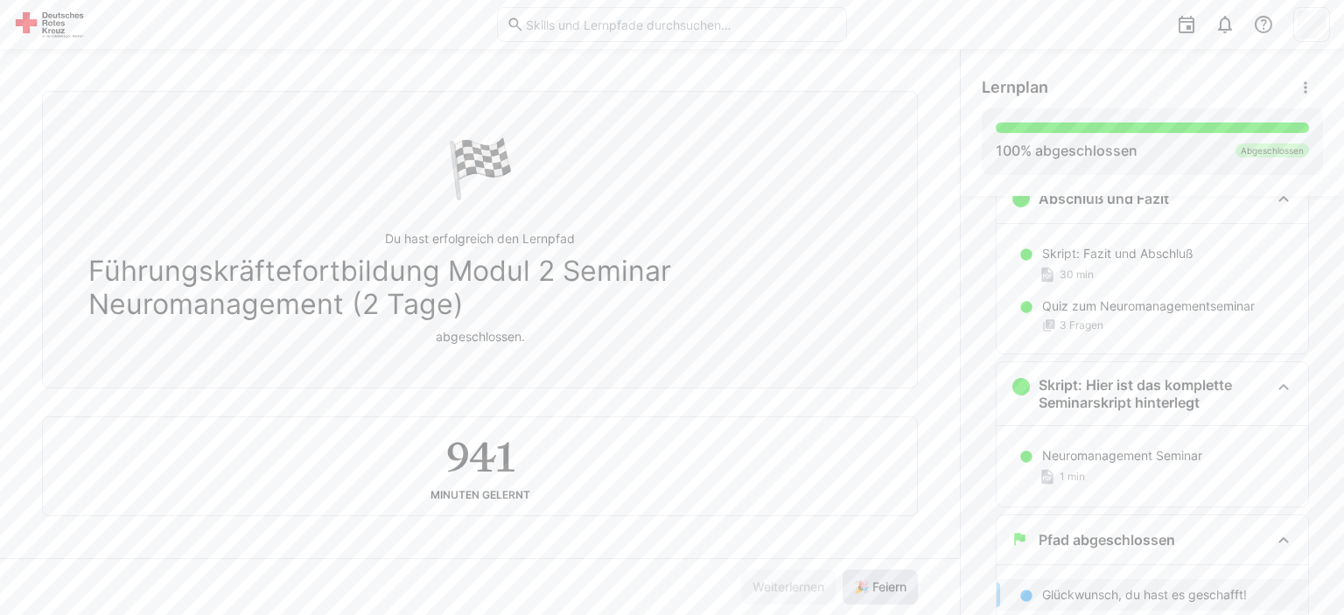
click at [877, 587] on span "🎉 Feiern" at bounding box center [880, 586] width 58 height 17
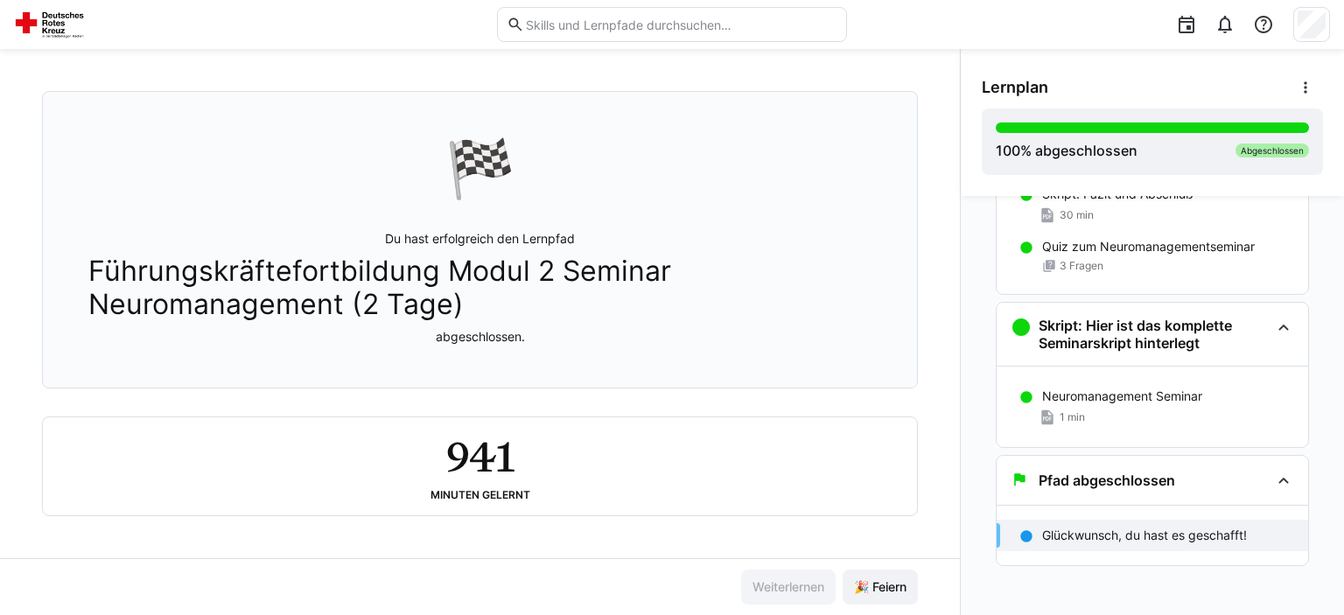
click at [58, 23] on img at bounding box center [52, 24] width 77 height 28
